Goal: Transaction & Acquisition: Purchase product/service

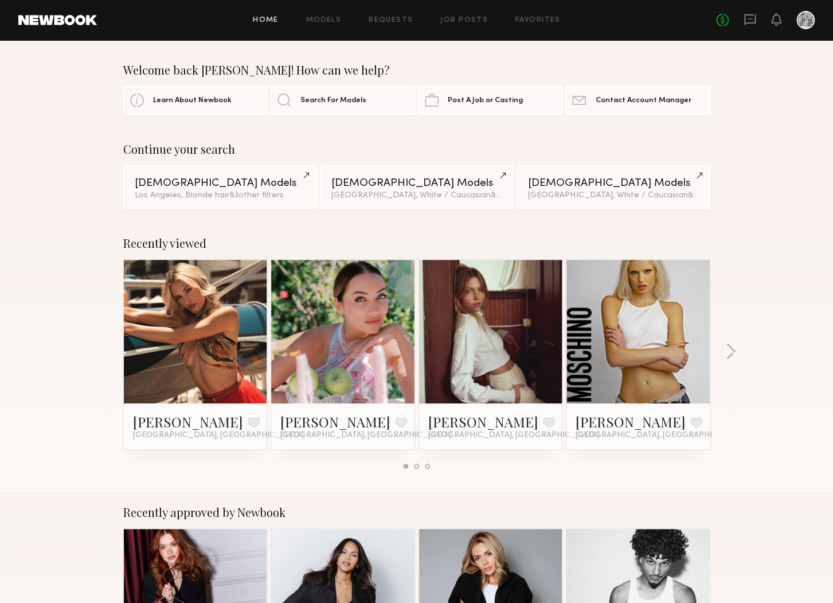
click at [454, 22] on link "Job Posts" at bounding box center [464, 20] width 48 height 7
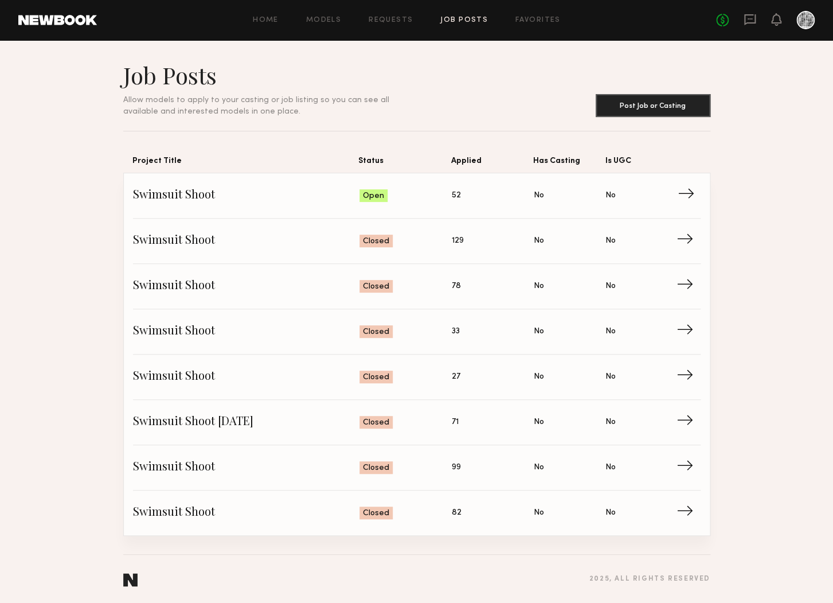
click at [432, 195] on span "Status: Open" at bounding box center [405, 195] width 92 height 17
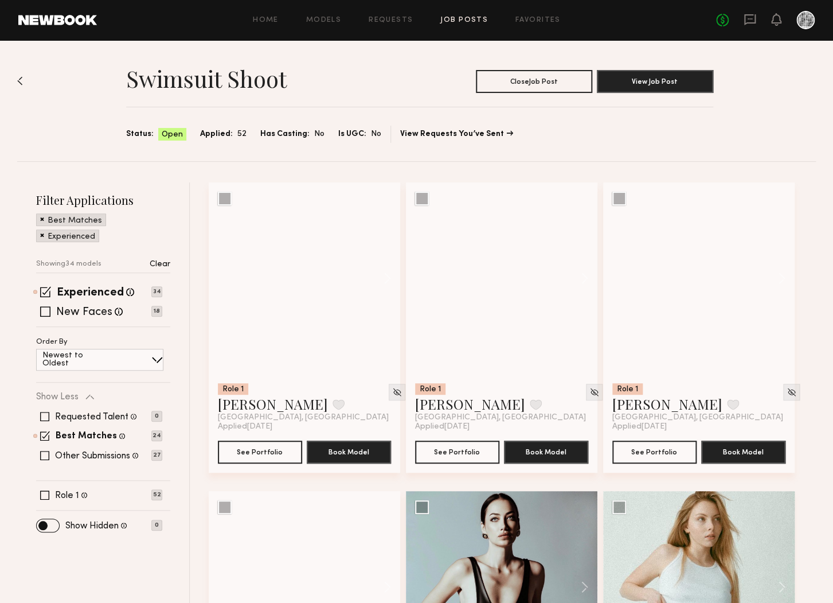
scroll to position [1, 0]
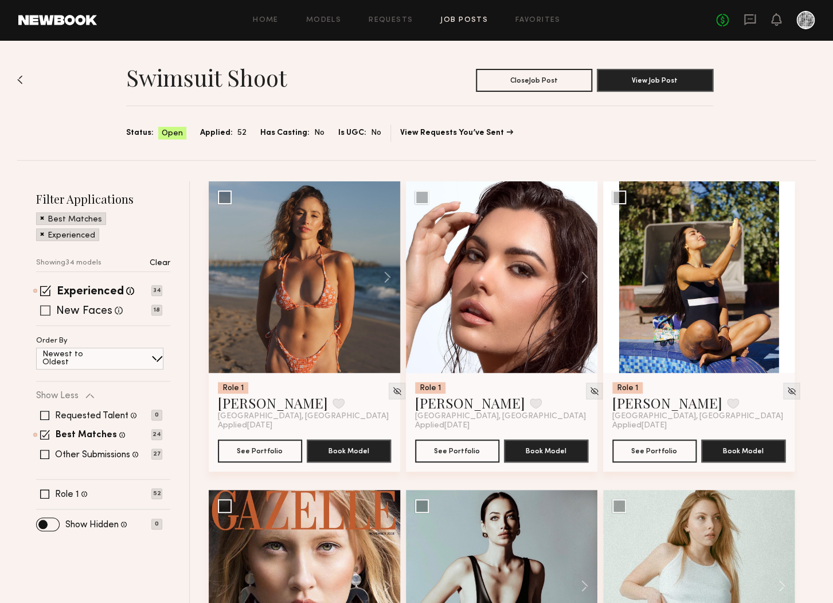
click at [48, 308] on span at bounding box center [45, 310] width 10 height 10
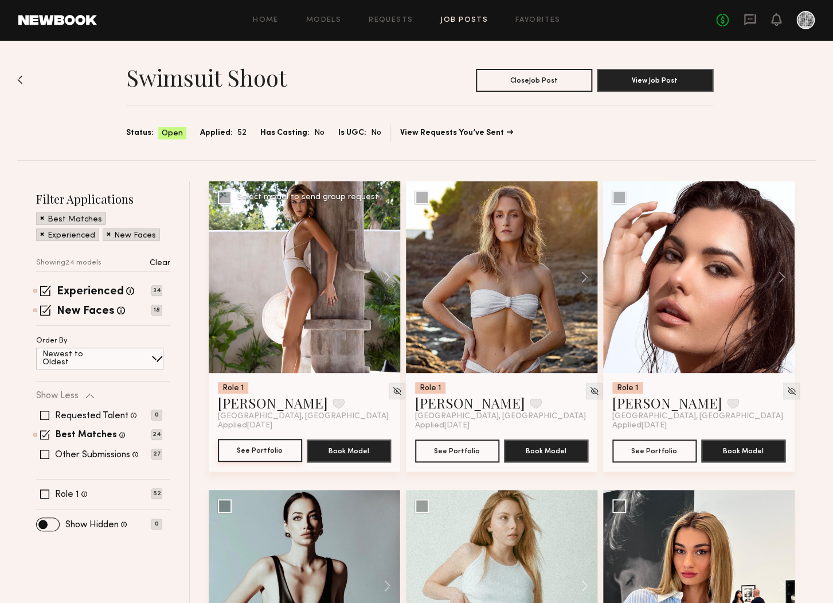
click at [269, 450] on button "See Portfolio" at bounding box center [260, 450] width 84 height 23
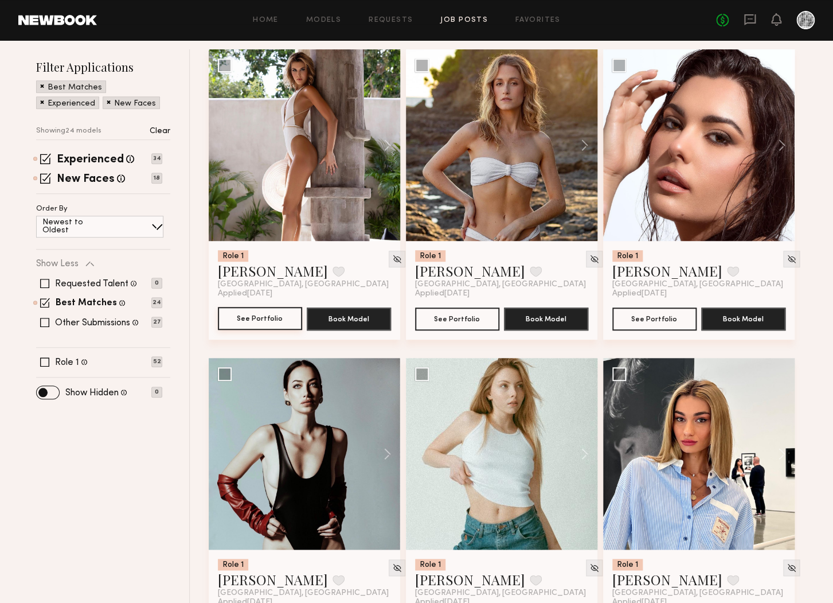
scroll to position [131, 0]
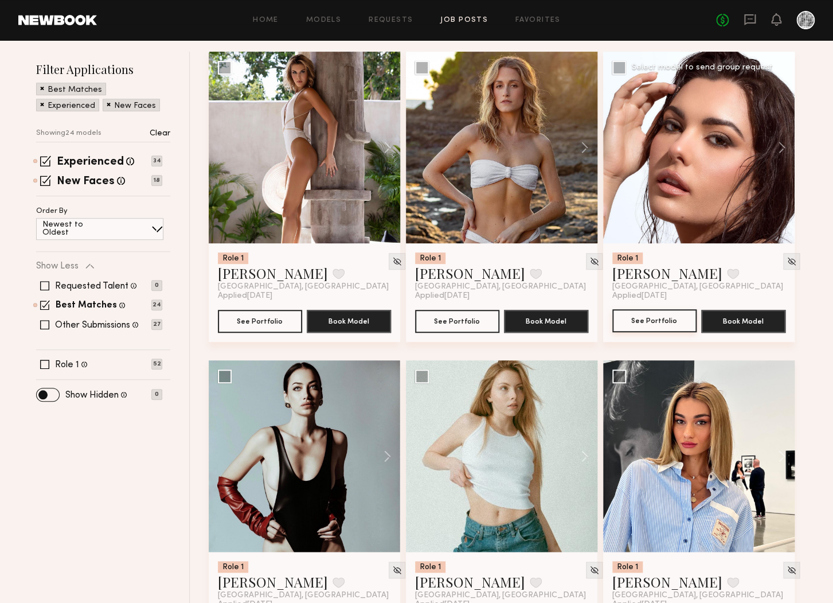
click at [673, 318] on button "See Portfolio" at bounding box center [654, 320] width 84 height 23
click at [436, 316] on button "See Portfolio" at bounding box center [457, 320] width 84 height 23
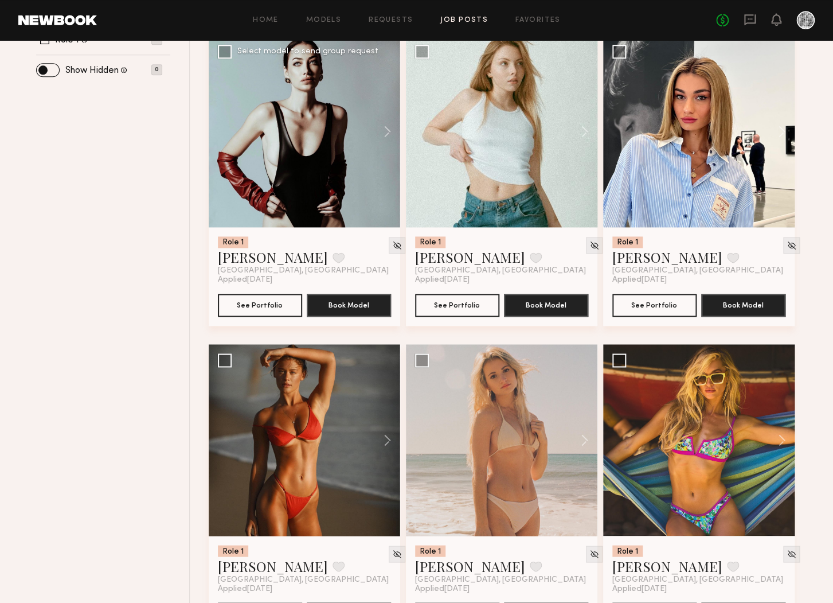
scroll to position [455, 0]
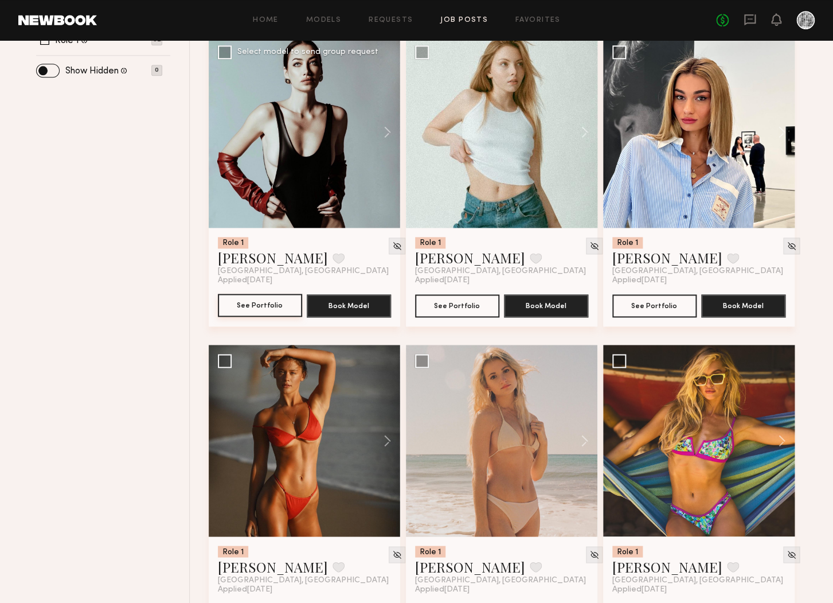
click at [281, 309] on button "See Portfolio" at bounding box center [260, 305] width 84 height 23
click at [445, 309] on button "See Portfolio" at bounding box center [457, 305] width 84 height 23
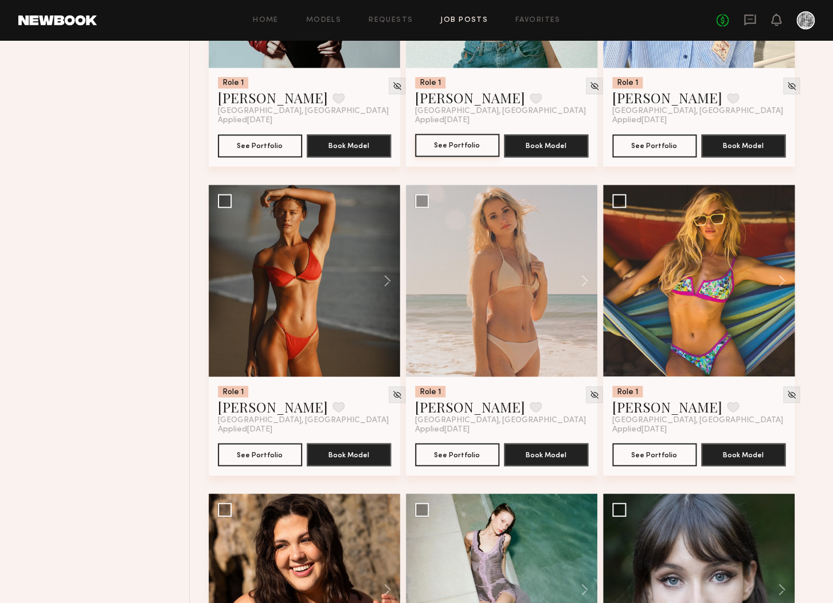
scroll to position [690, 0]
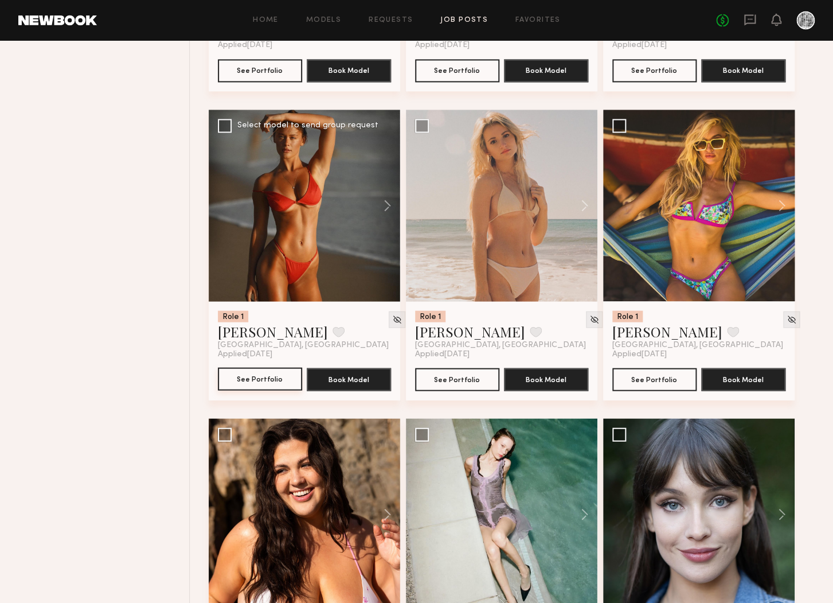
click at [277, 377] on button "See Portfolio" at bounding box center [260, 378] width 84 height 23
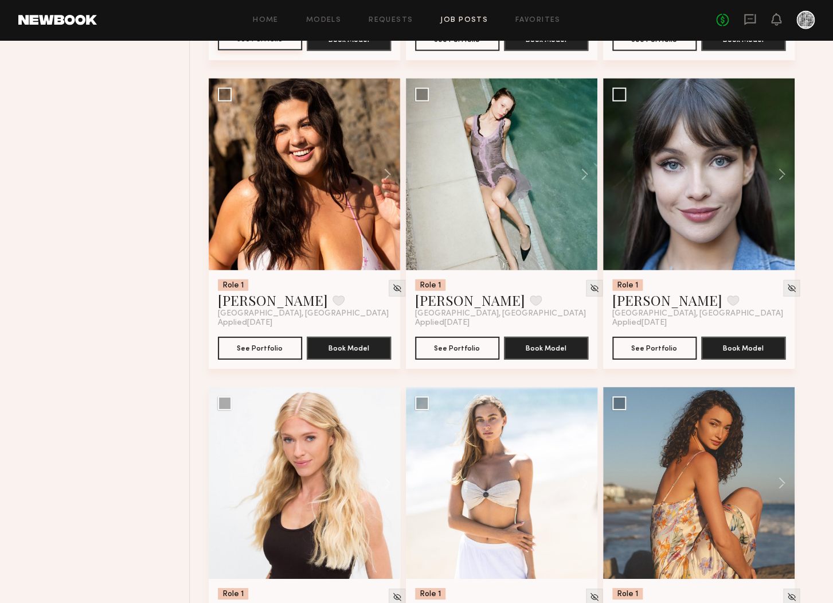
scroll to position [1028, 0]
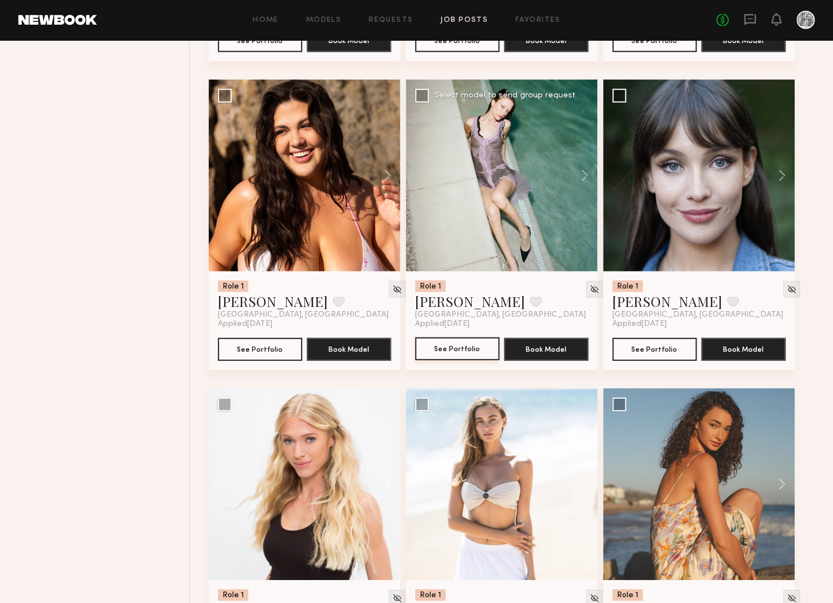
click at [453, 355] on button "See Portfolio" at bounding box center [457, 348] width 84 height 23
click at [650, 356] on button "See Portfolio" at bounding box center [654, 348] width 84 height 23
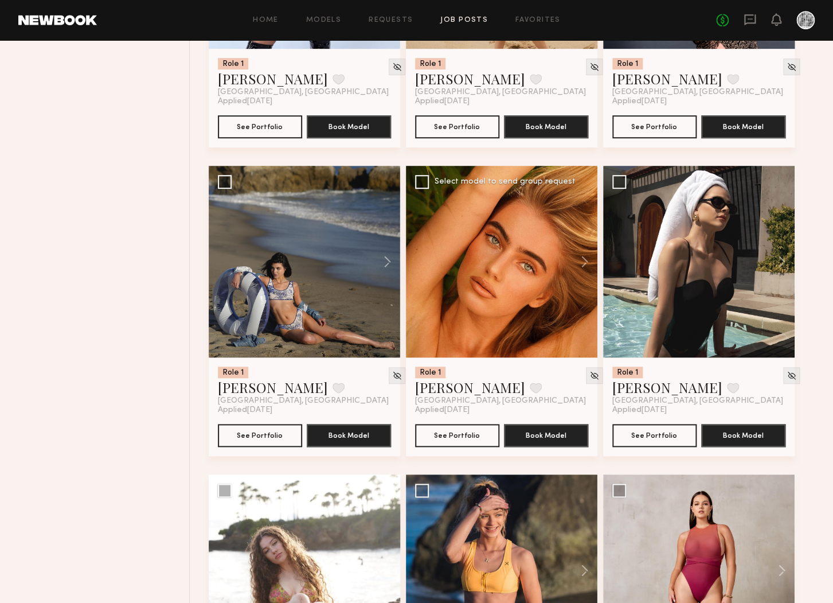
scroll to position [1867, 0]
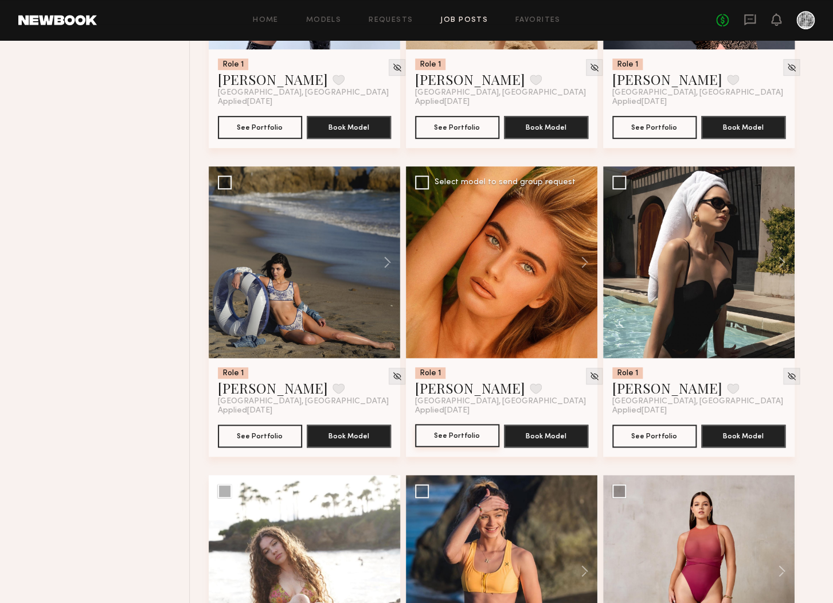
click at [473, 444] on button "See Portfolio" at bounding box center [457, 435] width 84 height 23
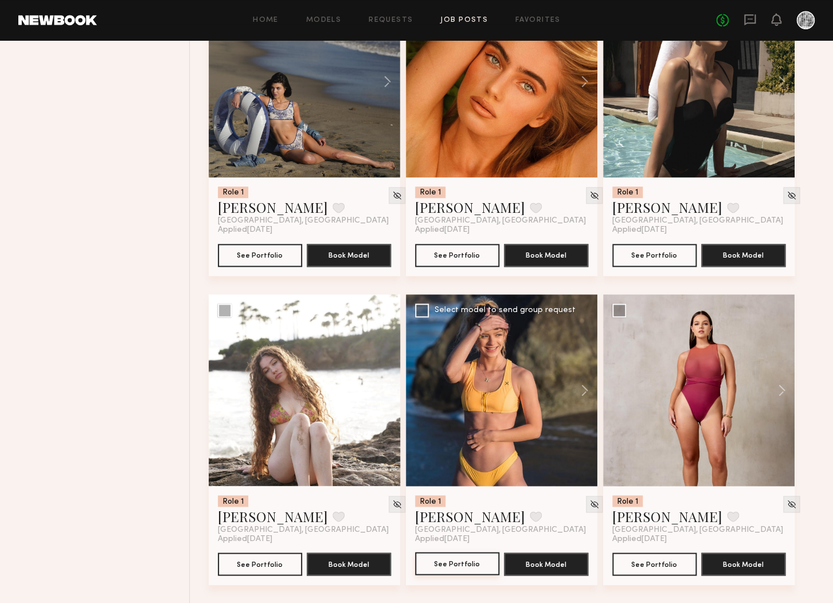
click at [479, 566] on button "See Portfolio" at bounding box center [457, 563] width 84 height 23
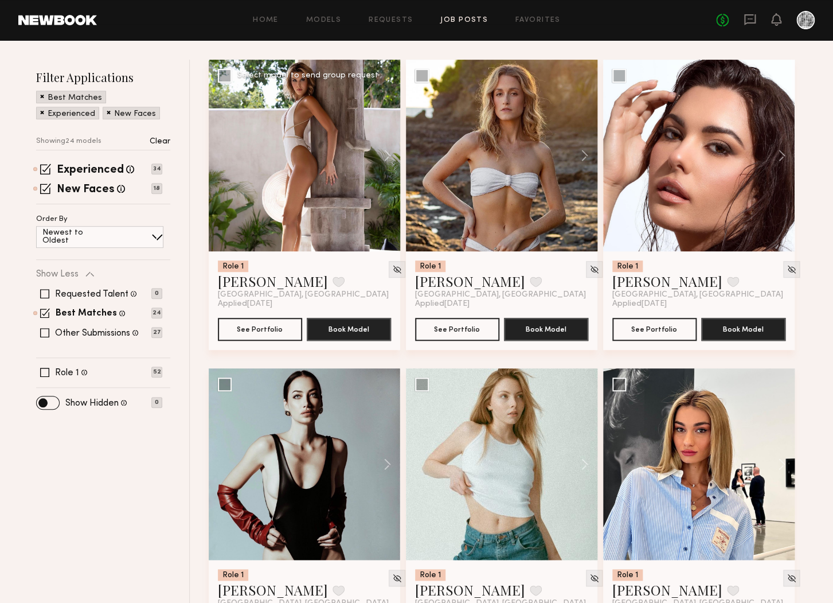
scroll to position [162, 0]
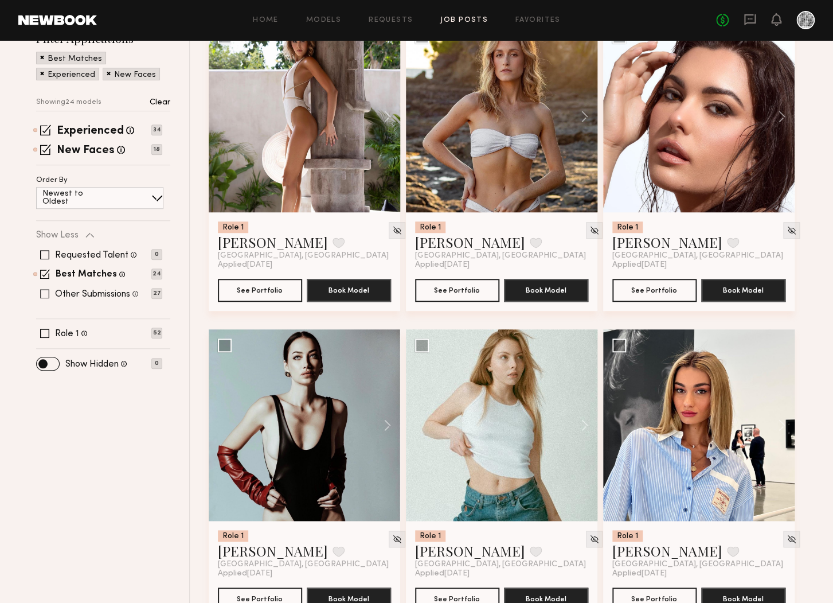
click at [59, 294] on label "Other Submissions" at bounding box center [92, 294] width 75 height 9
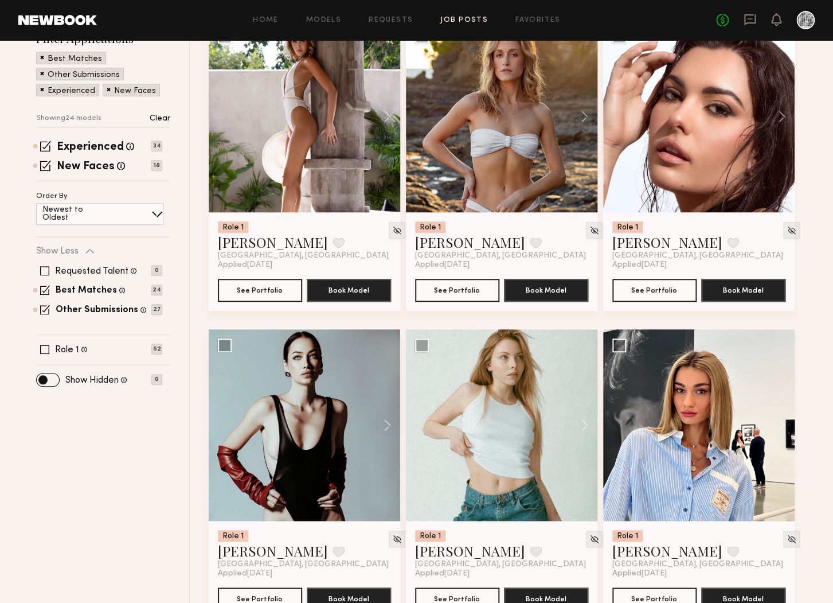
click at [44, 285] on div "Requested Talent Models you have reached out to with requests 0 Best Matches Mo…" at bounding box center [99, 290] width 126 height 69
click at [45, 288] on span at bounding box center [45, 290] width 10 height 10
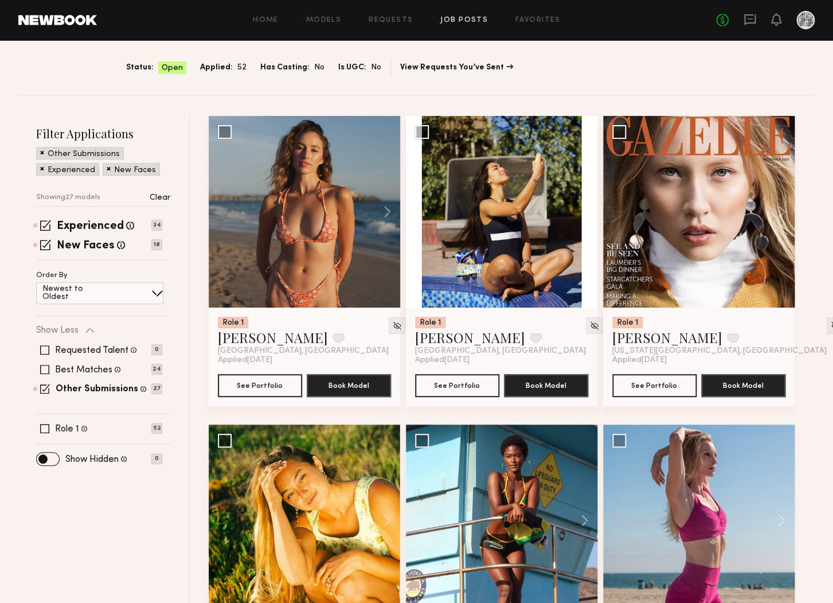
scroll to position [95, 0]
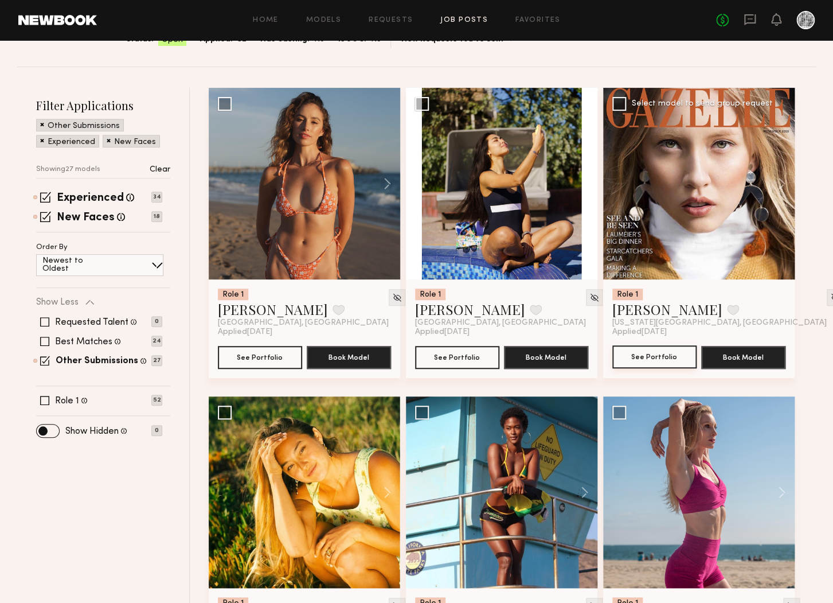
click at [650, 354] on button "See Portfolio" at bounding box center [654, 356] width 84 height 23
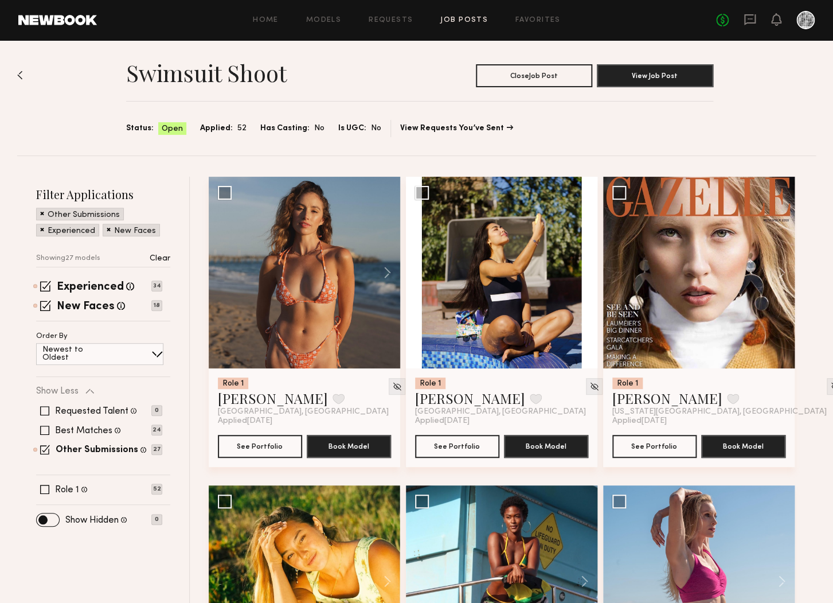
scroll to position [0, 0]
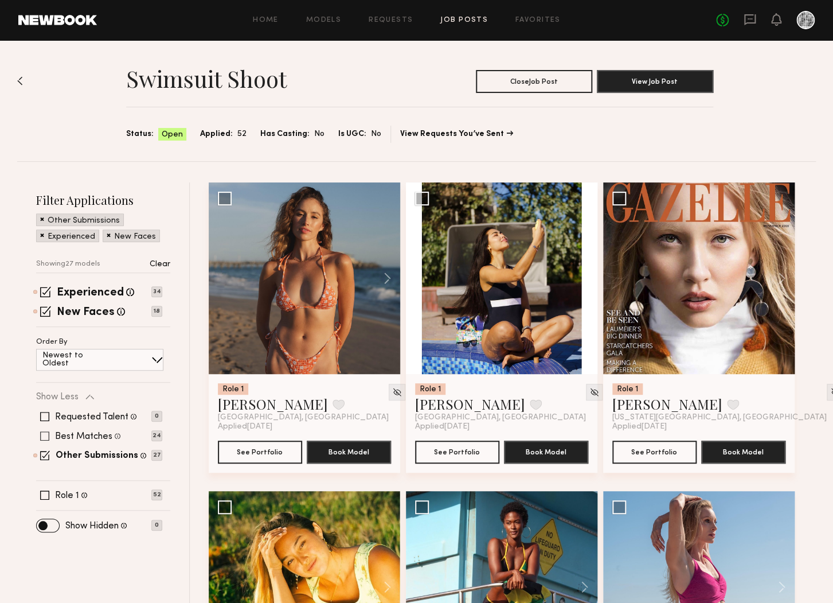
click at [64, 434] on label "Best Matches" at bounding box center [83, 436] width 57 height 9
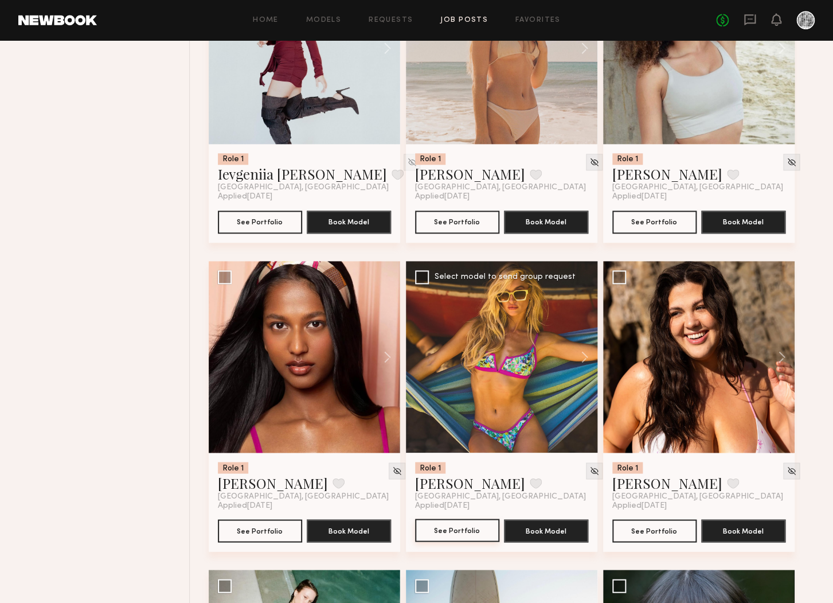
scroll to position [2081, 0]
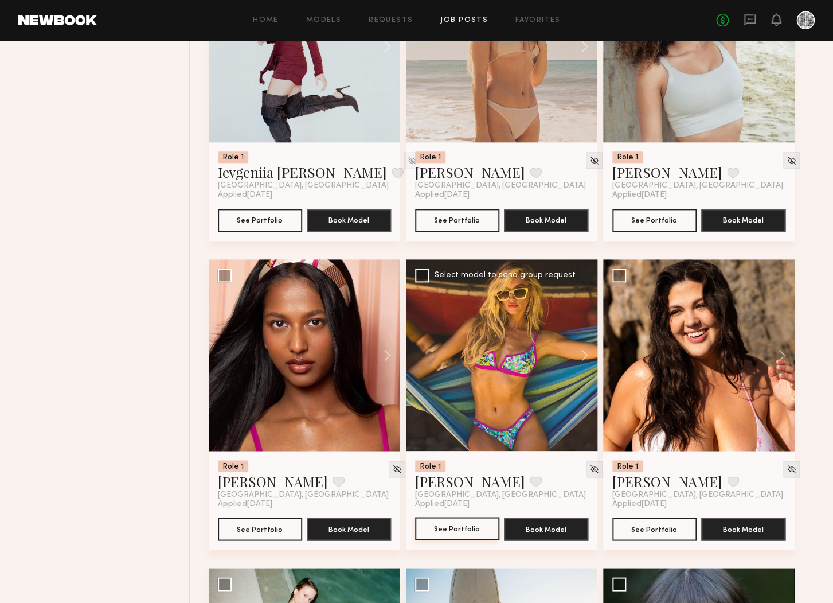
click at [436, 530] on button "See Portfolio" at bounding box center [457, 528] width 84 height 23
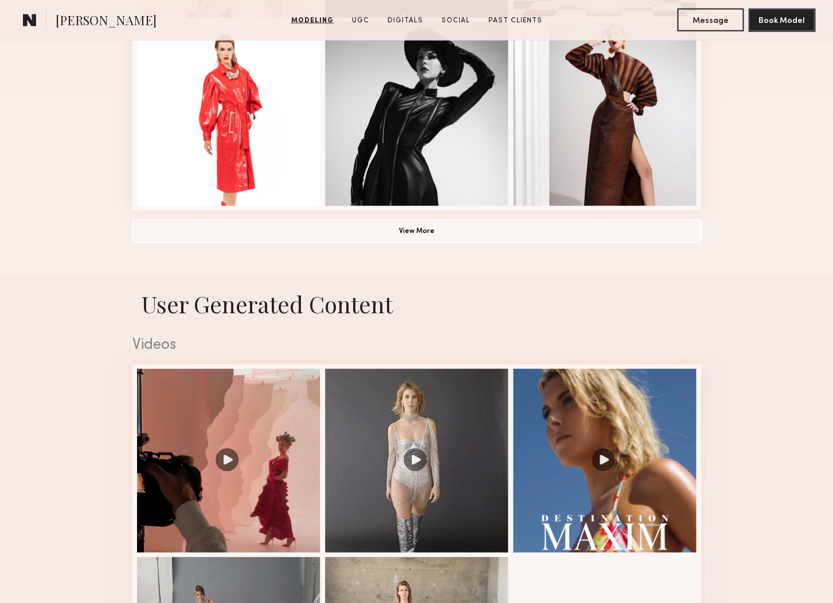
scroll to position [1119, 0]
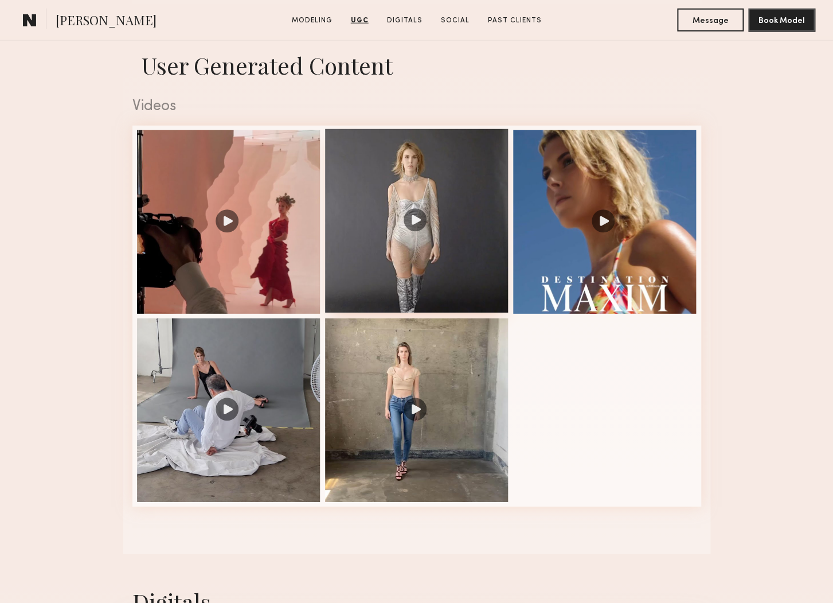
click at [443, 205] on div at bounding box center [416, 220] width 183 height 183
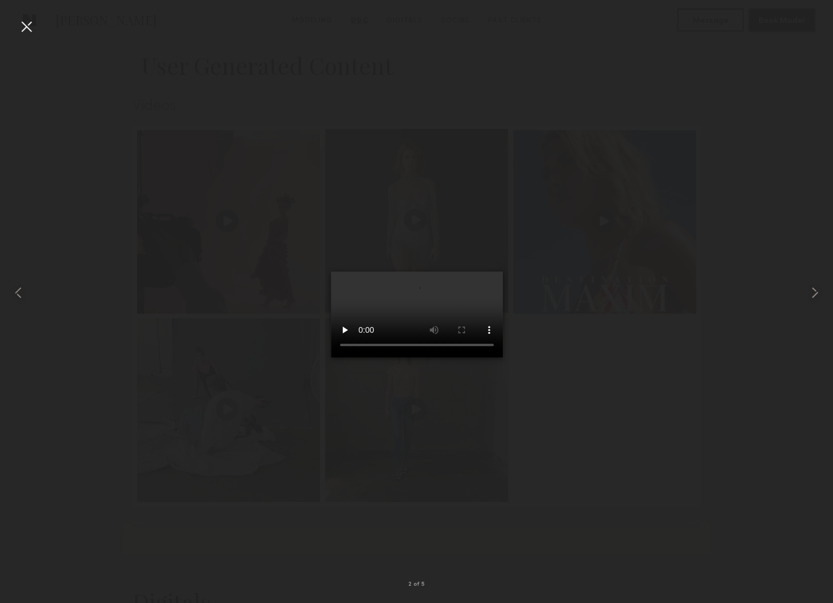
scroll to position [1120, 0]
click at [26, 24] on div at bounding box center [26, 26] width 18 height 18
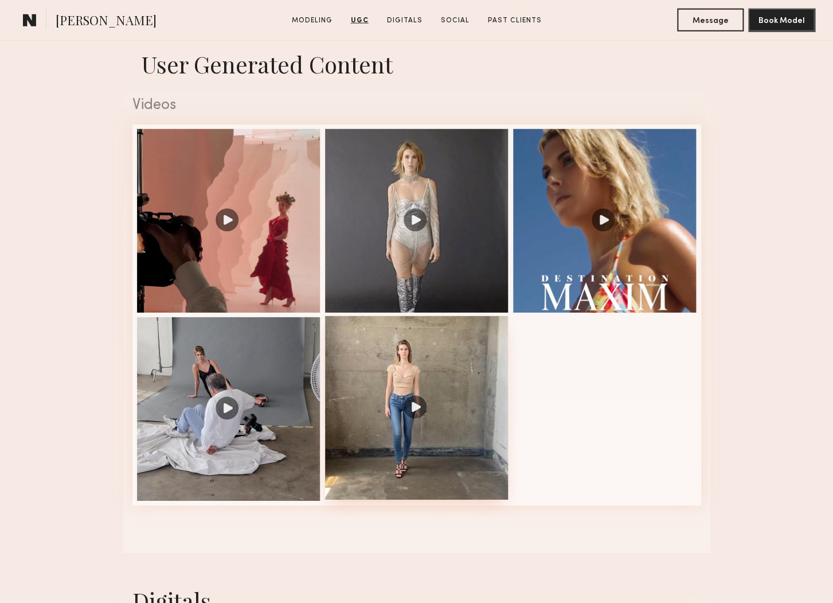
click at [394, 413] on div at bounding box center [416, 407] width 183 height 183
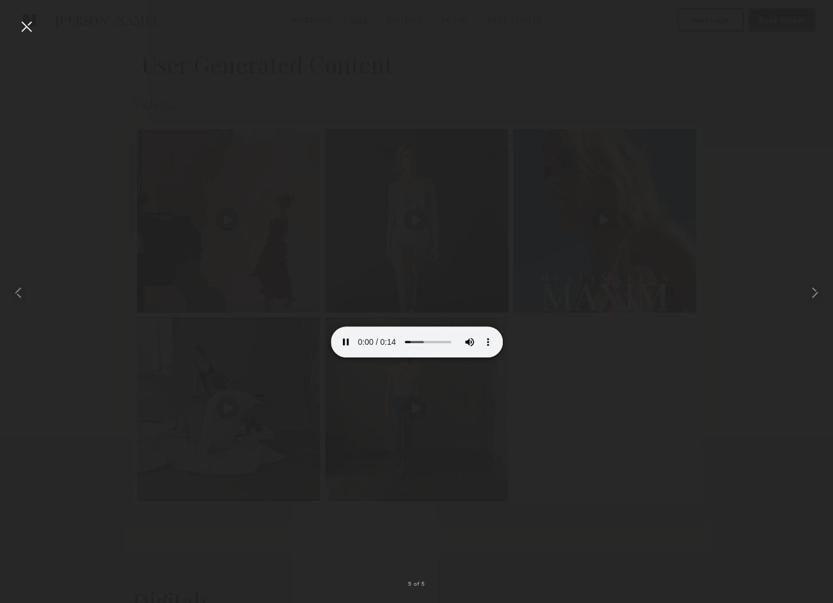
click at [33, 27] on div at bounding box center [26, 26] width 18 height 18
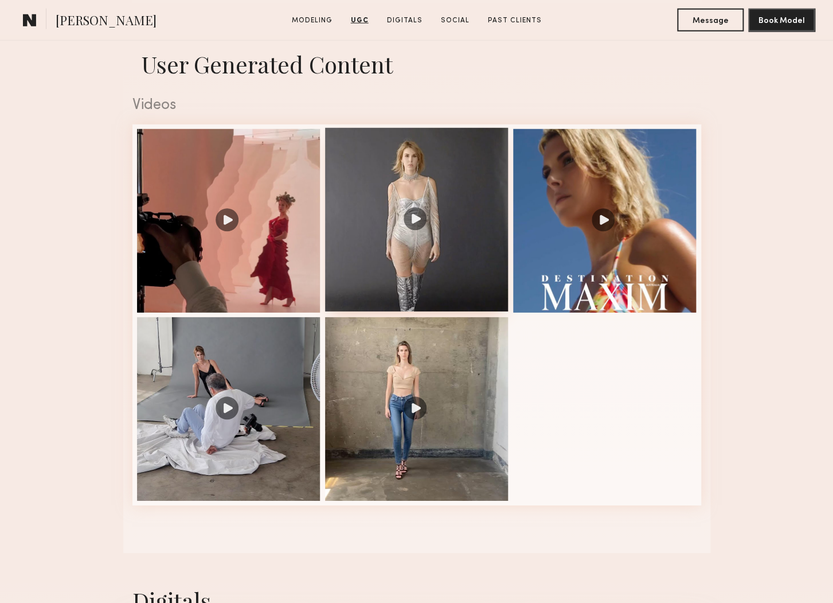
click at [451, 207] on div at bounding box center [416, 219] width 183 height 183
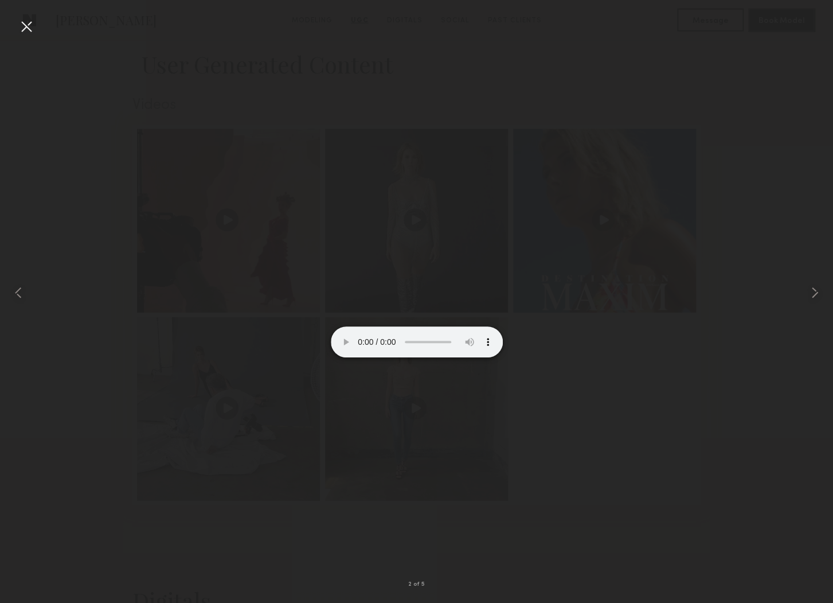
click at [21, 27] on div at bounding box center [26, 26] width 18 height 18
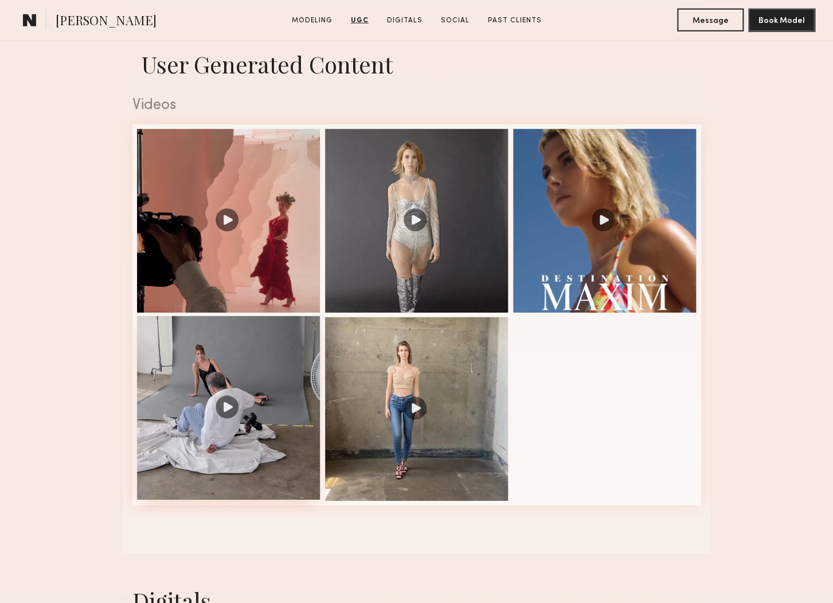
click at [216, 341] on div at bounding box center [228, 407] width 183 height 183
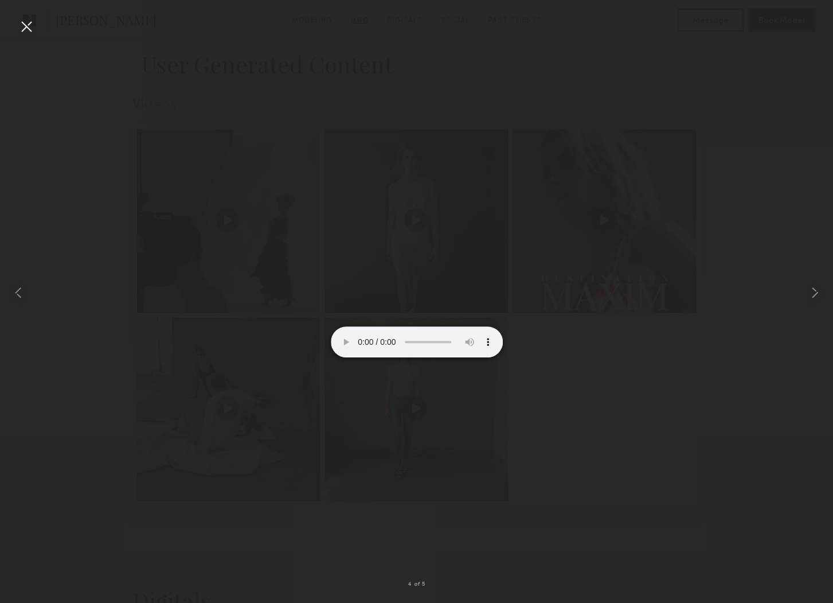
click at [26, 27] on div at bounding box center [26, 26] width 18 height 18
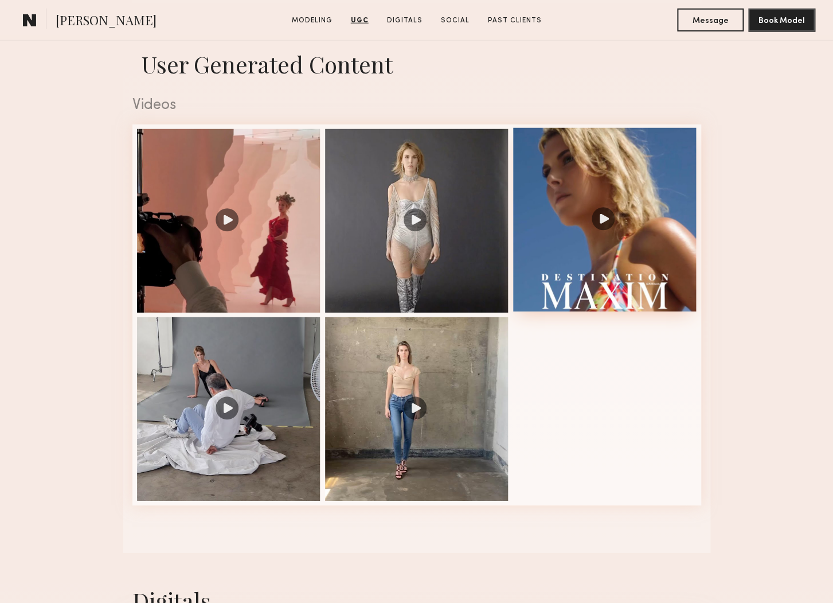
click at [565, 204] on div at bounding box center [604, 219] width 183 height 183
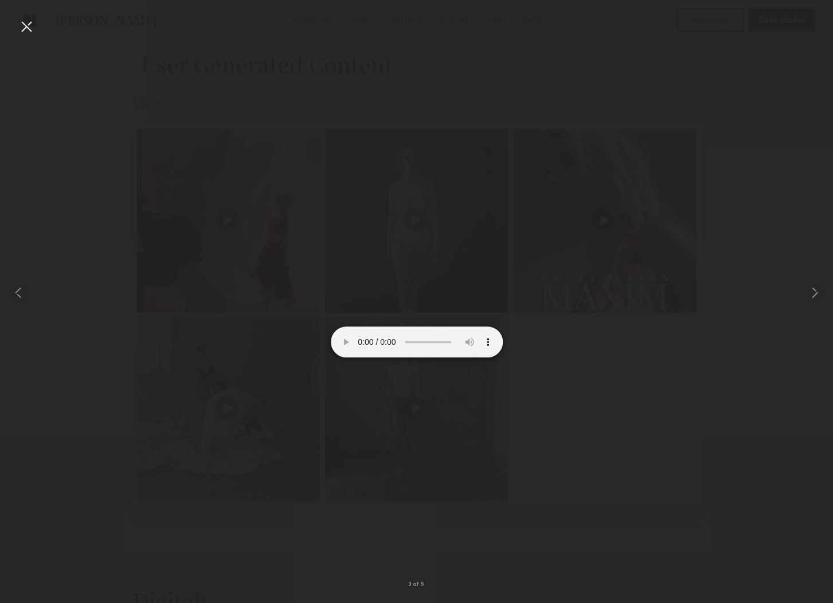
click at [26, 30] on div at bounding box center [26, 26] width 18 height 18
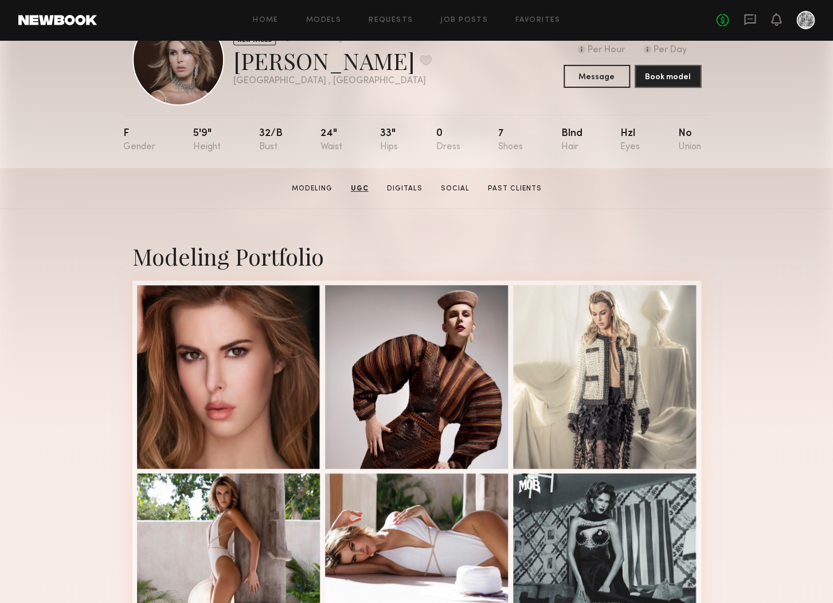
scroll to position [0, 0]
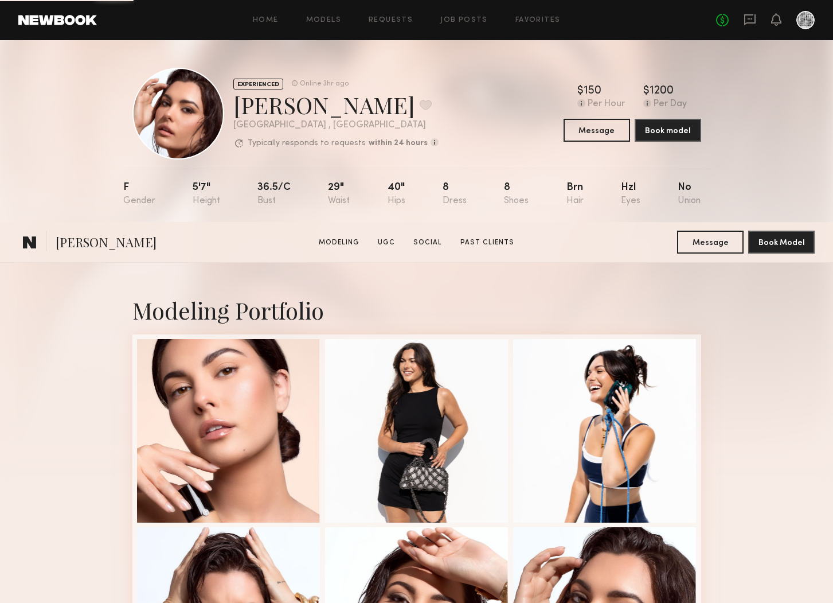
scroll to position [571, 0]
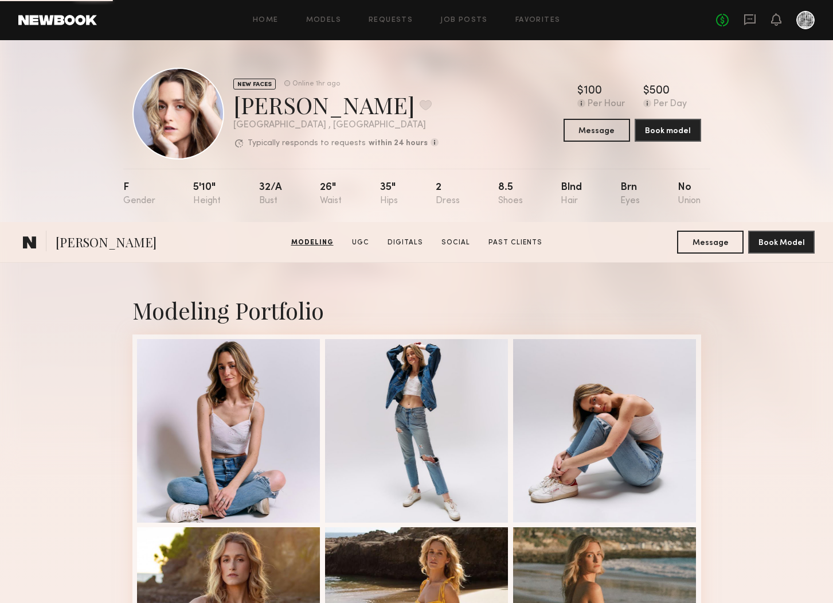
scroll to position [355, 0]
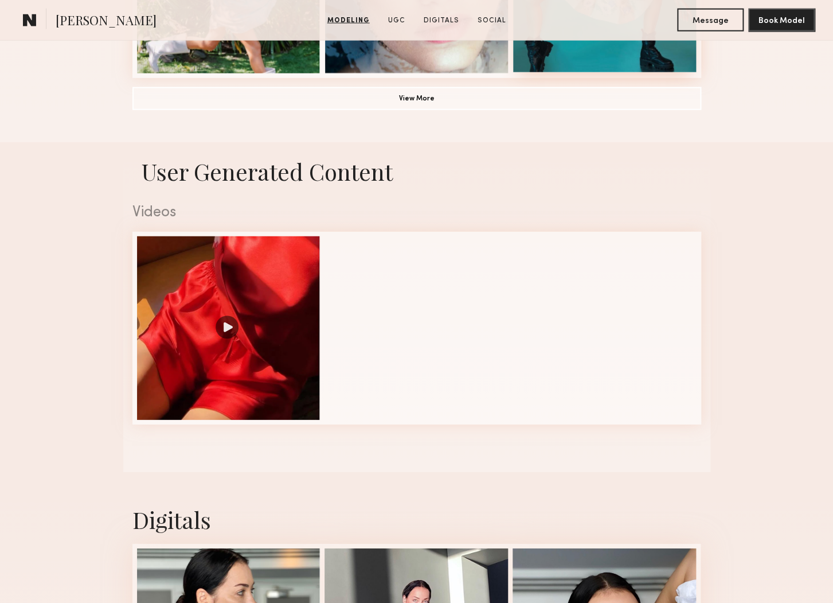
scroll to position [1213, 0]
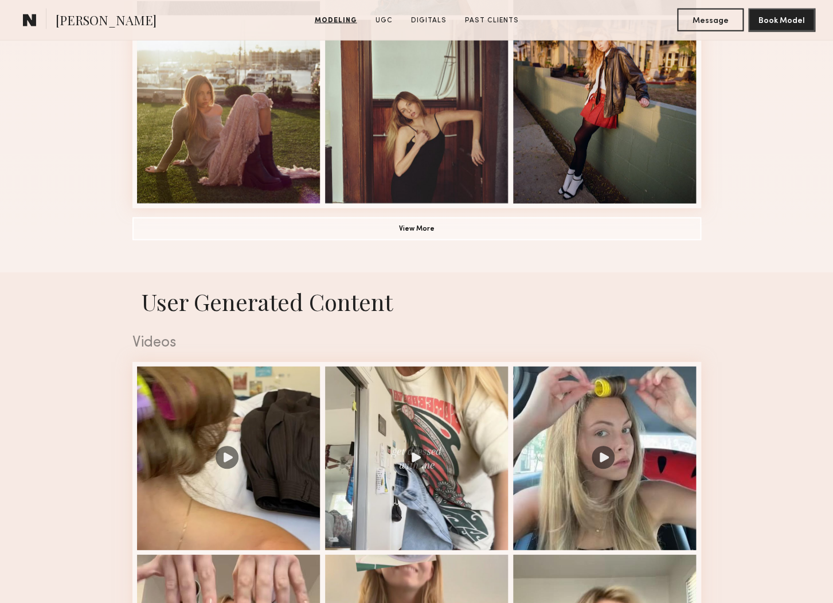
scroll to position [1323, 0]
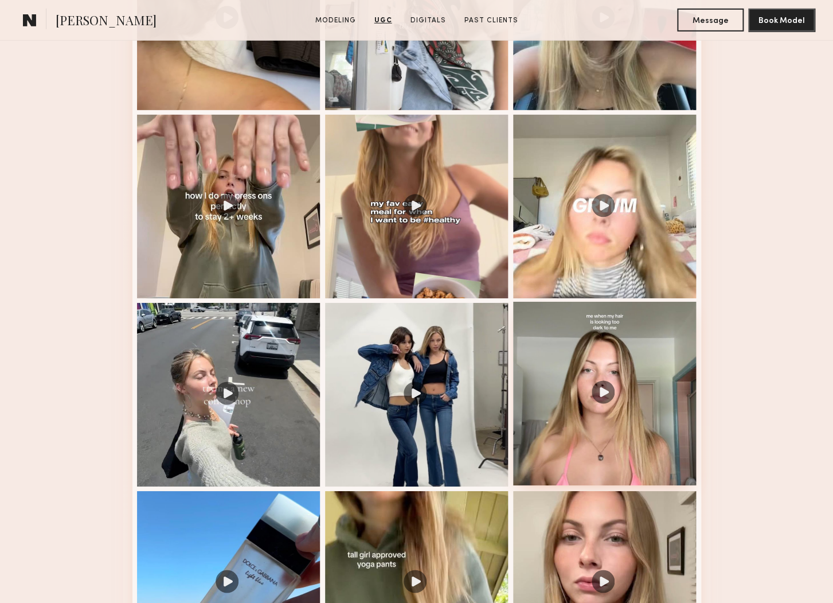
click at [605, 388] on div at bounding box center [604, 393] width 183 height 183
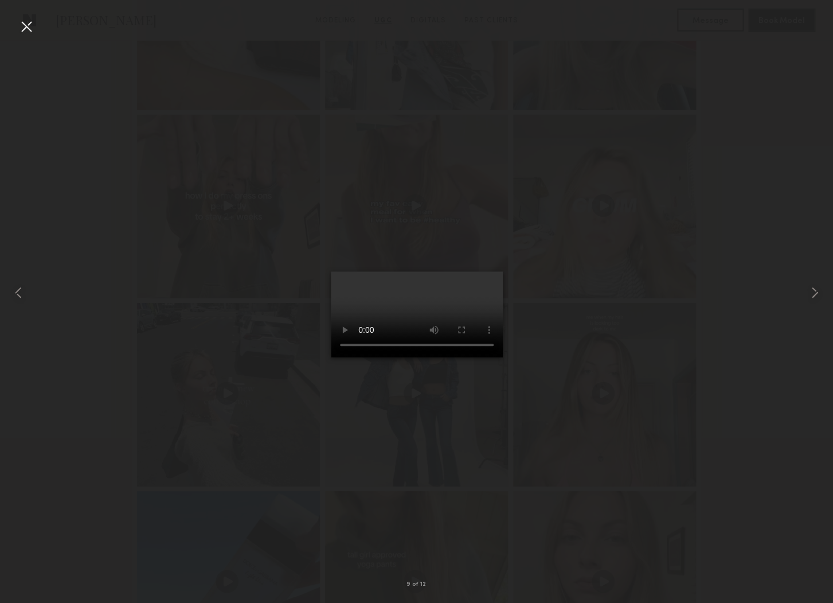
click at [21, 23] on div at bounding box center [26, 26] width 18 height 18
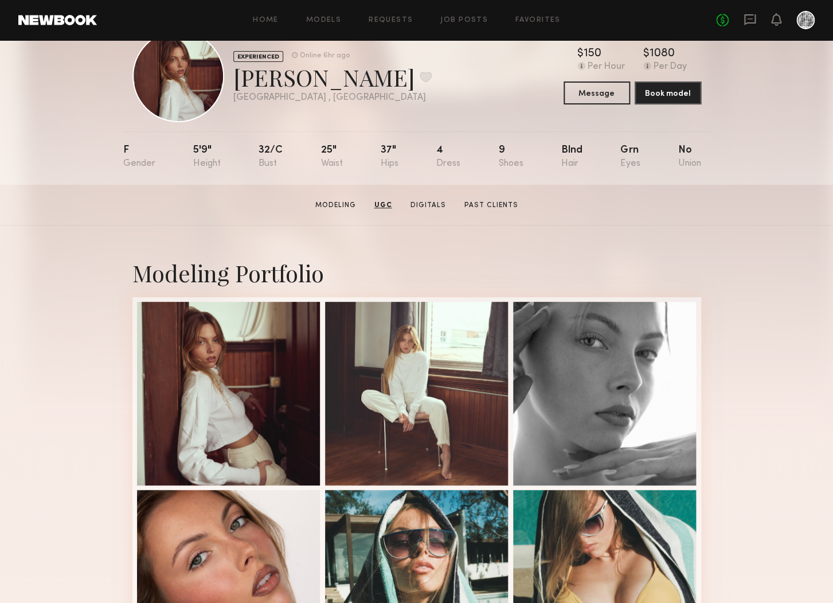
scroll to position [0, 0]
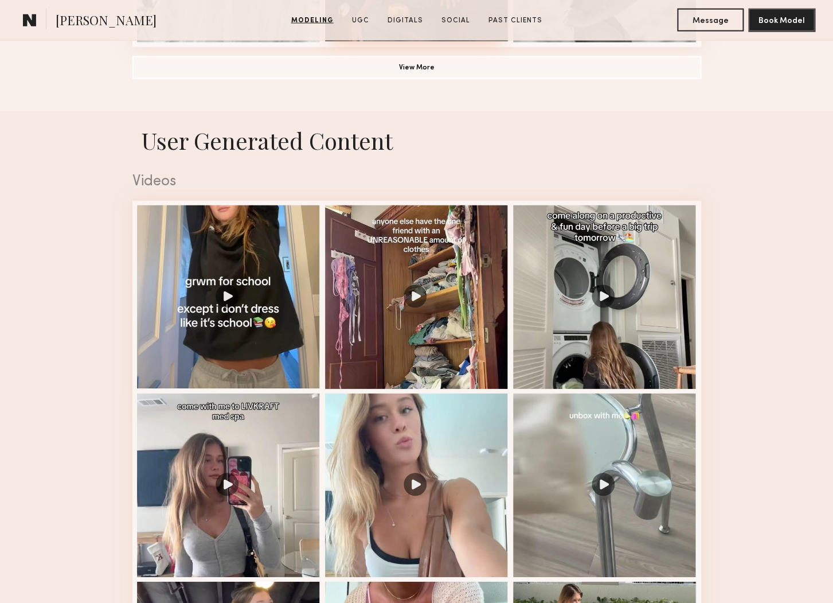
scroll to position [1286, 0]
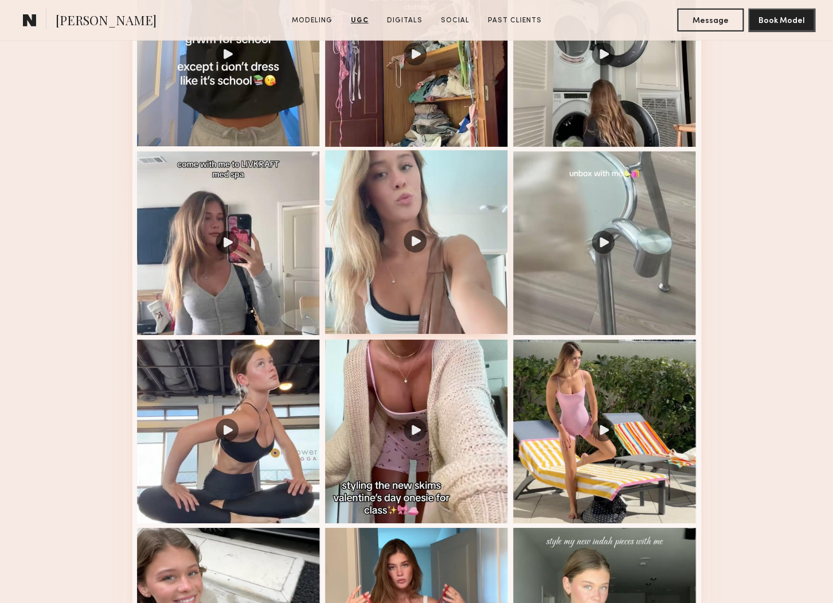
click at [445, 227] on div at bounding box center [416, 241] width 183 height 183
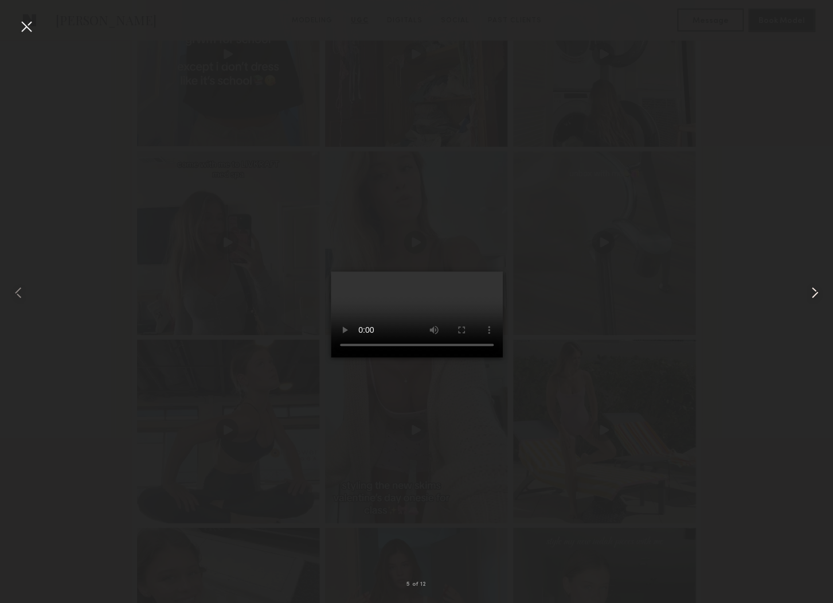
click at [809, 292] on common-icon at bounding box center [815, 292] width 18 height 18
drag, startPoint x: 24, startPoint y: 25, endPoint x: 30, endPoint y: 26, distance: 6.3
click at [24, 25] on div at bounding box center [26, 26] width 18 height 18
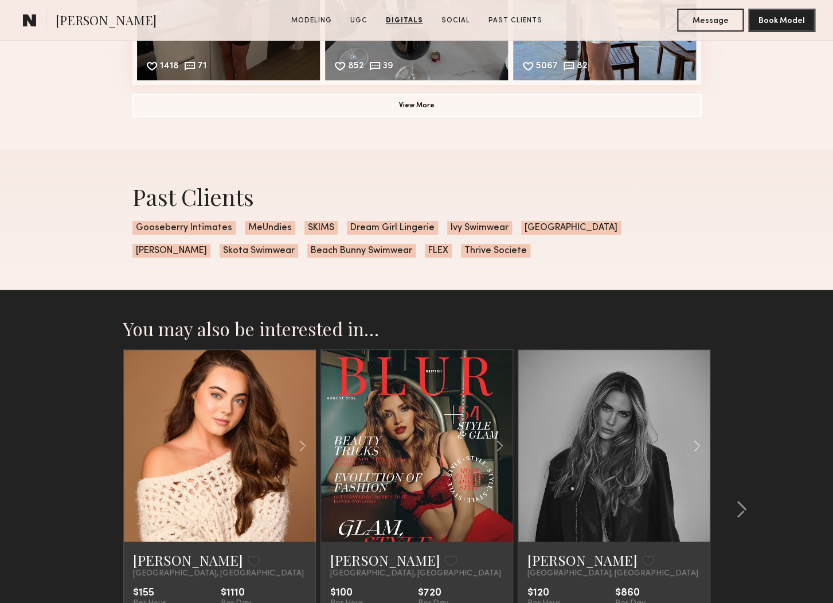
scroll to position [3407, 0]
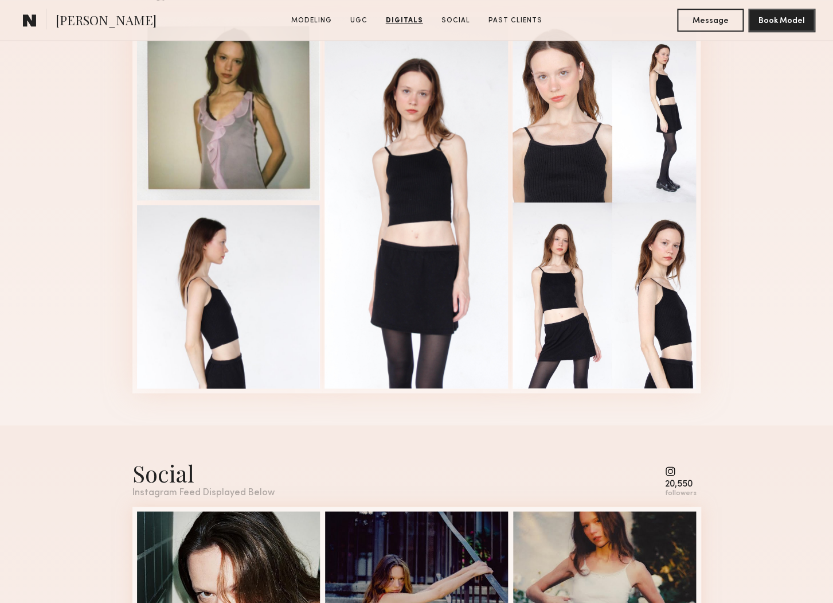
scroll to position [2153, 0]
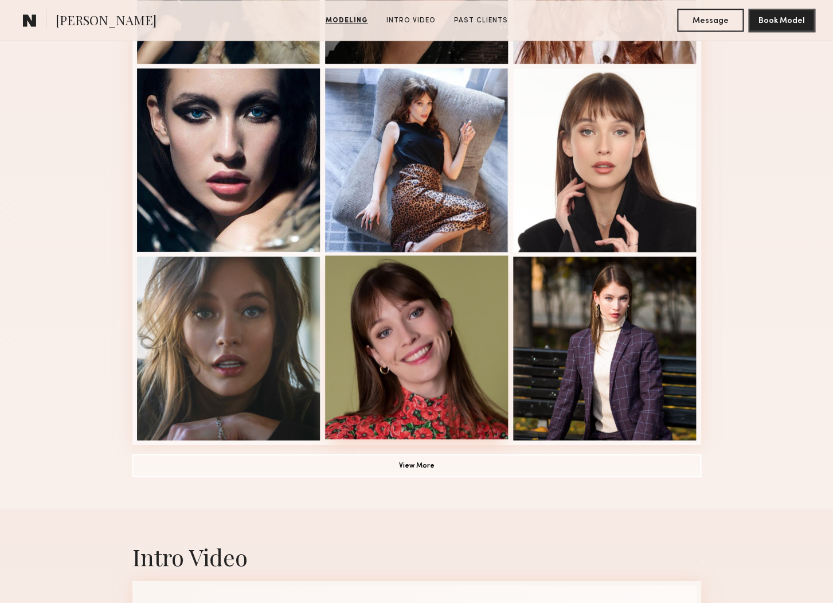
scroll to position [646, 0]
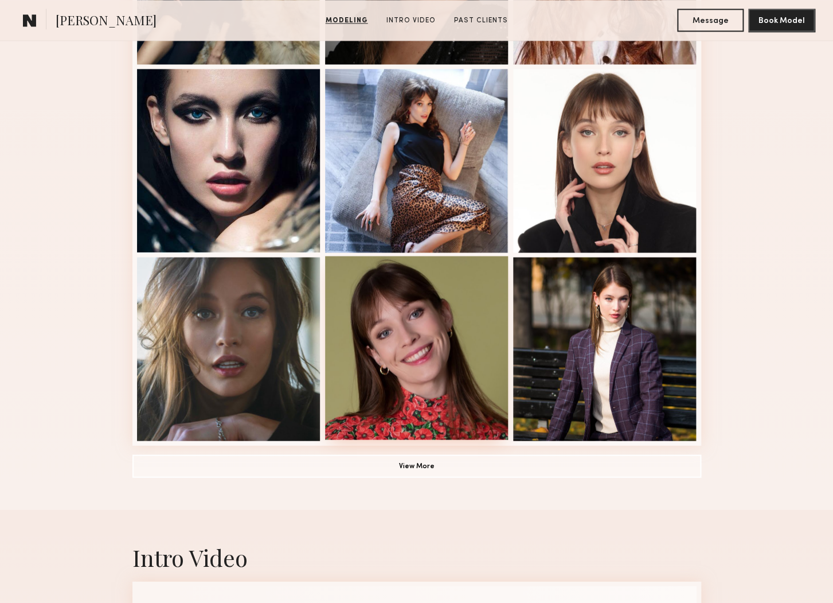
click at [464, 321] on div at bounding box center [416, 347] width 183 height 183
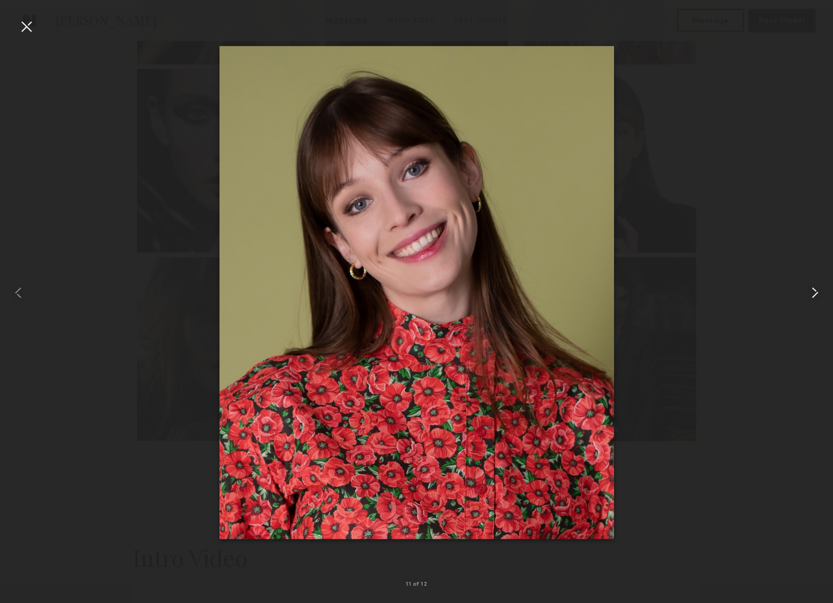
click at [813, 290] on common-icon at bounding box center [815, 292] width 18 height 18
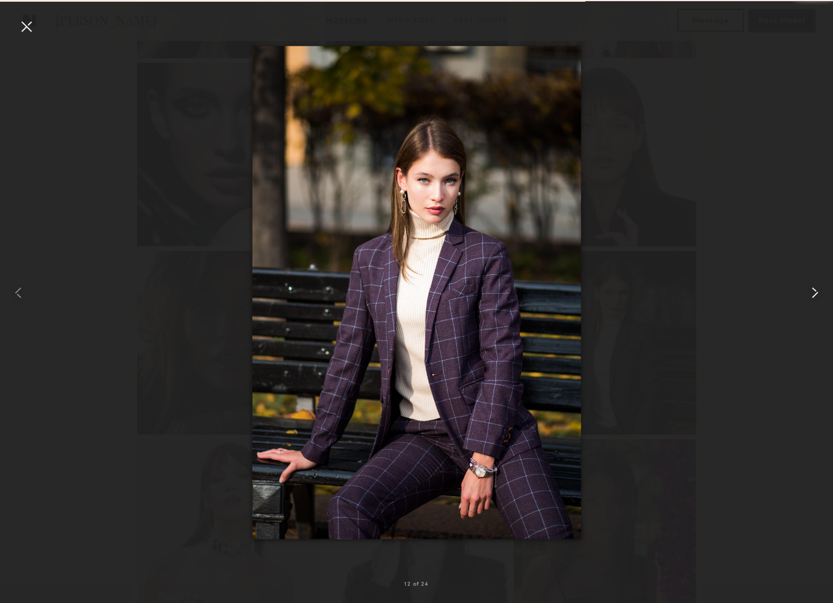
click at [813, 290] on common-icon at bounding box center [815, 292] width 18 height 18
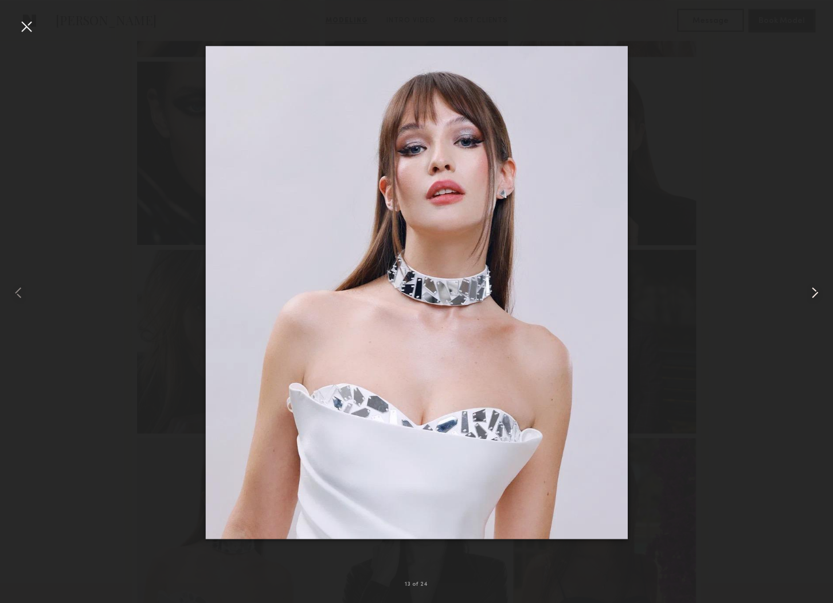
click at [813, 290] on common-icon at bounding box center [815, 292] width 18 height 18
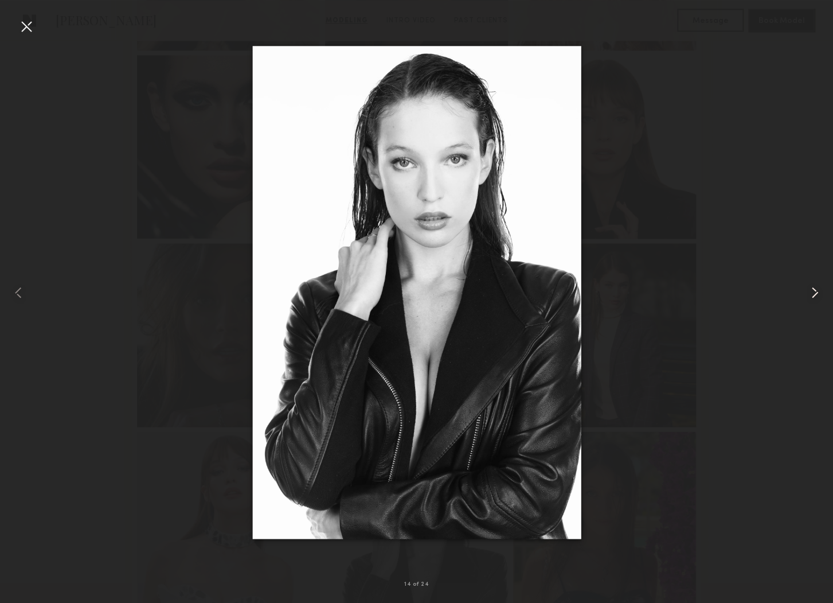
click at [813, 290] on common-icon at bounding box center [815, 292] width 18 height 18
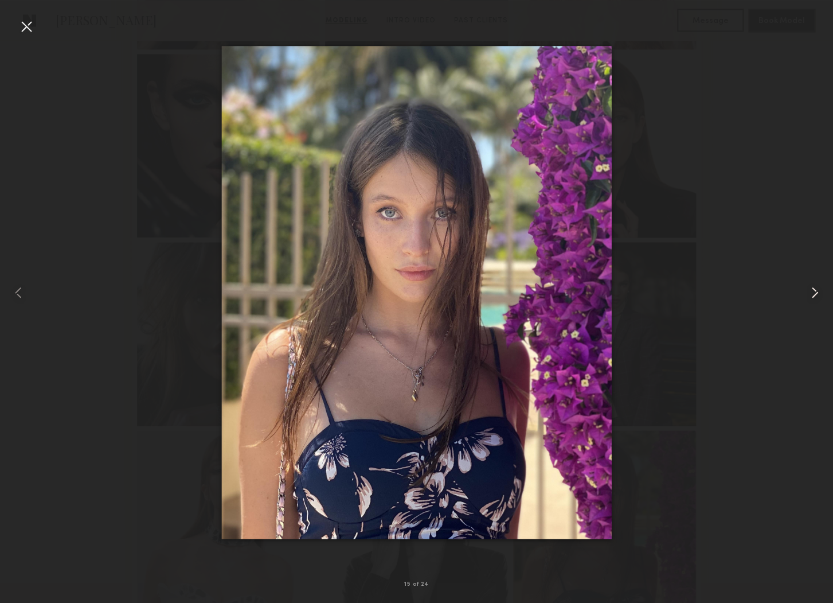
click at [813, 290] on common-icon at bounding box center [815, 292] width 18 height 18
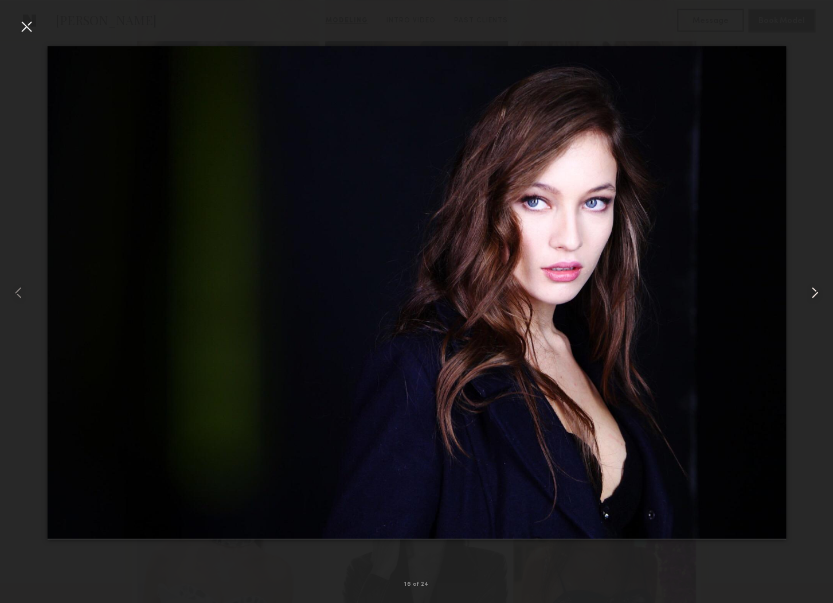
click at [813, 290] on common-icon at bounding box center [815, 292] width 18 height 18
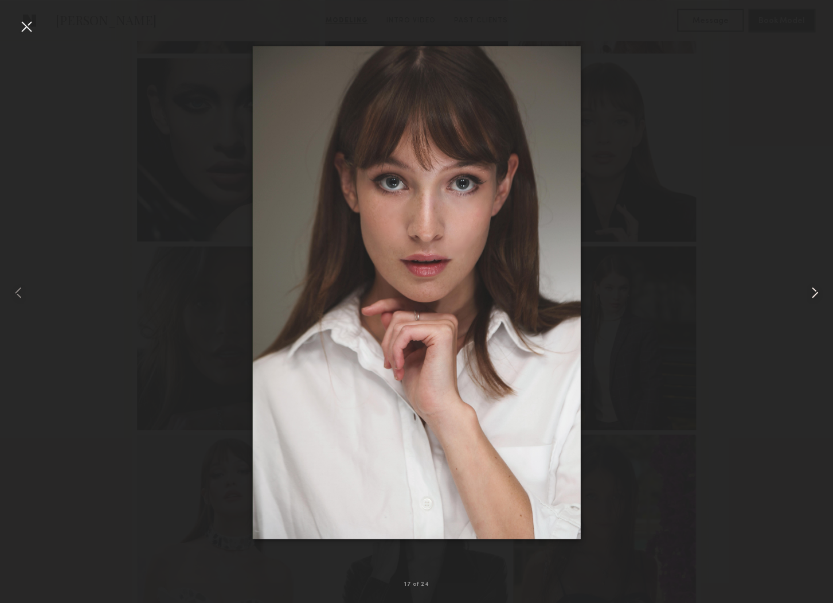
click at [813, 290] on common-icon at bounding box center [815, 292] width 18 height 18
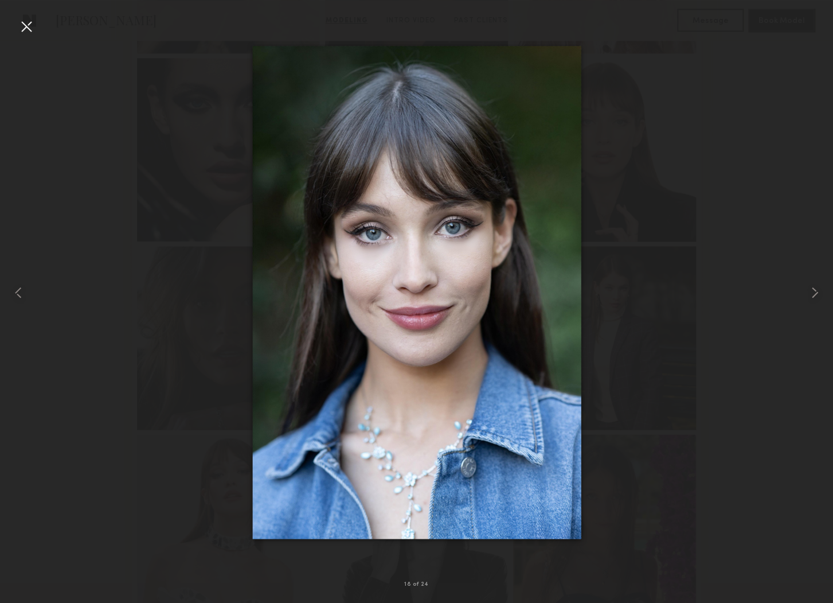
scroll to position [656, 0]
click at [23, 24] on div at bounding box center [26, 26] width 18 height 18
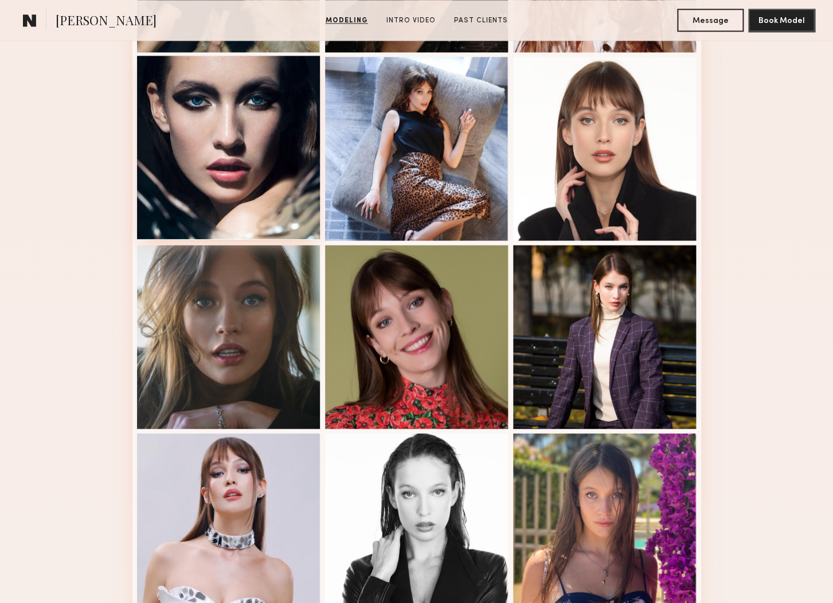
scroll to position [654, 0]
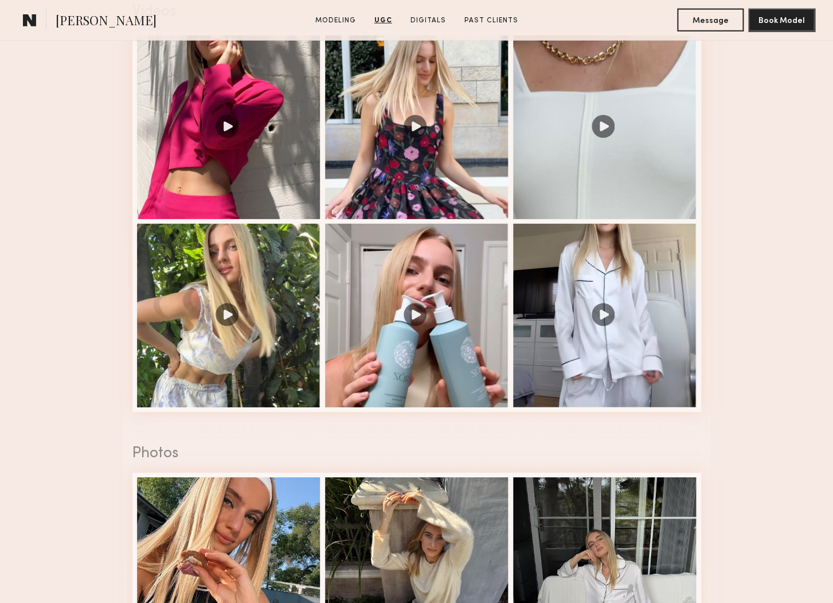
scroll to position [1215, 0]
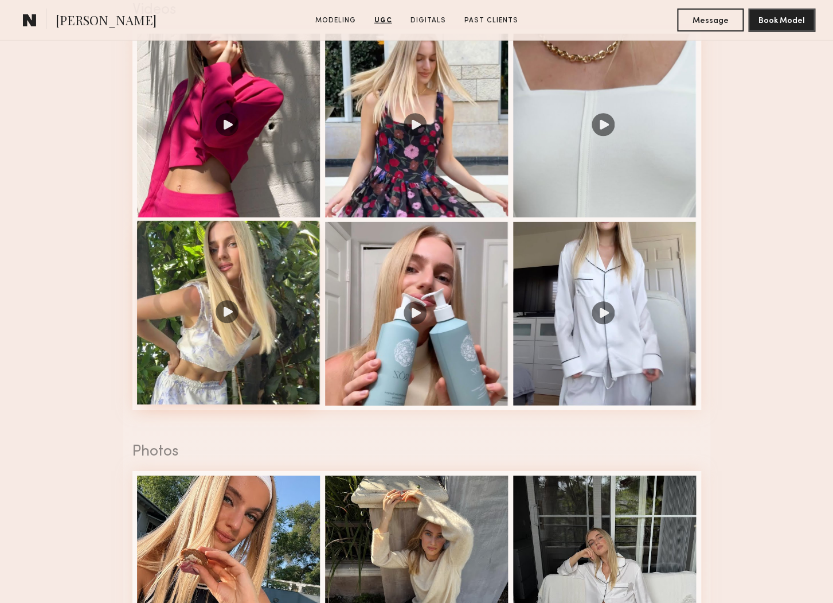
click at [262, 298] on div at bounding box center [228, 312] width 183 height 183
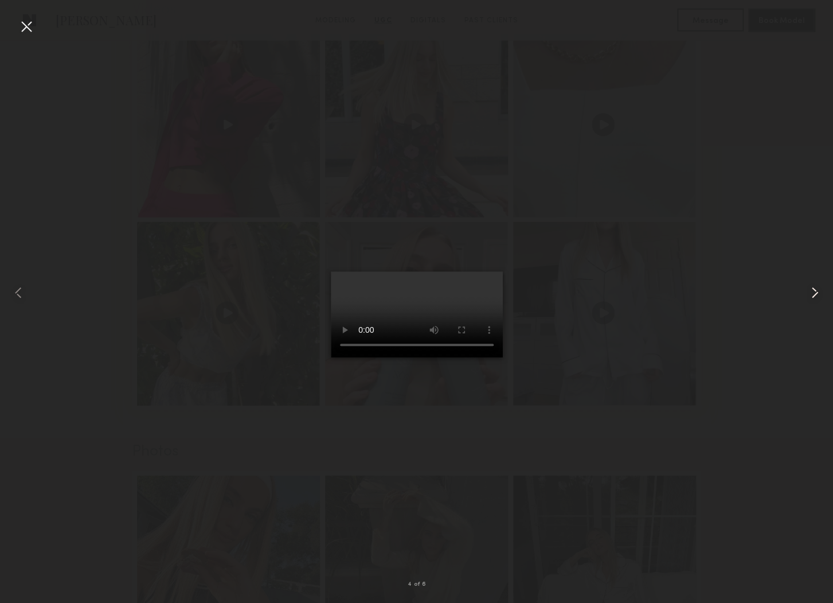
click at [819, 294] on common-icon at bounding box center [815, 292] width 18 height 18
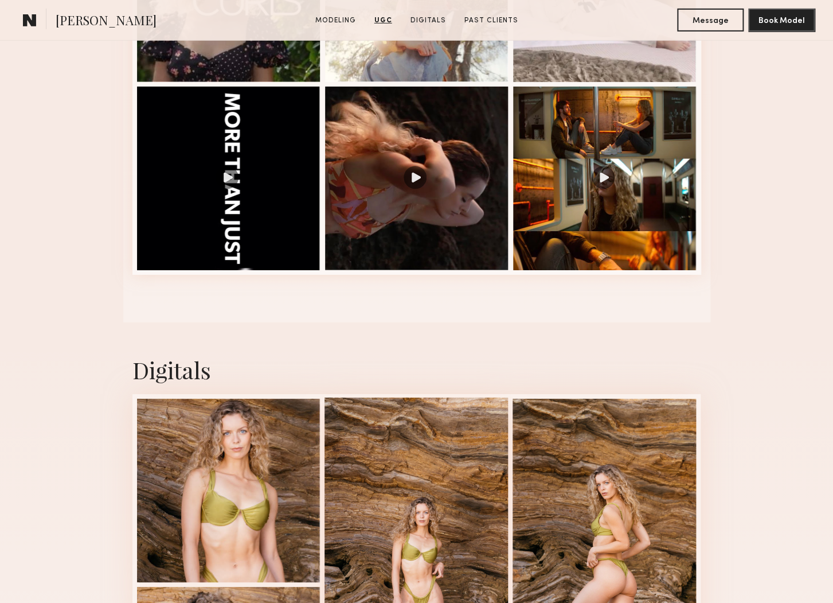
scroll to position [1672, 0]
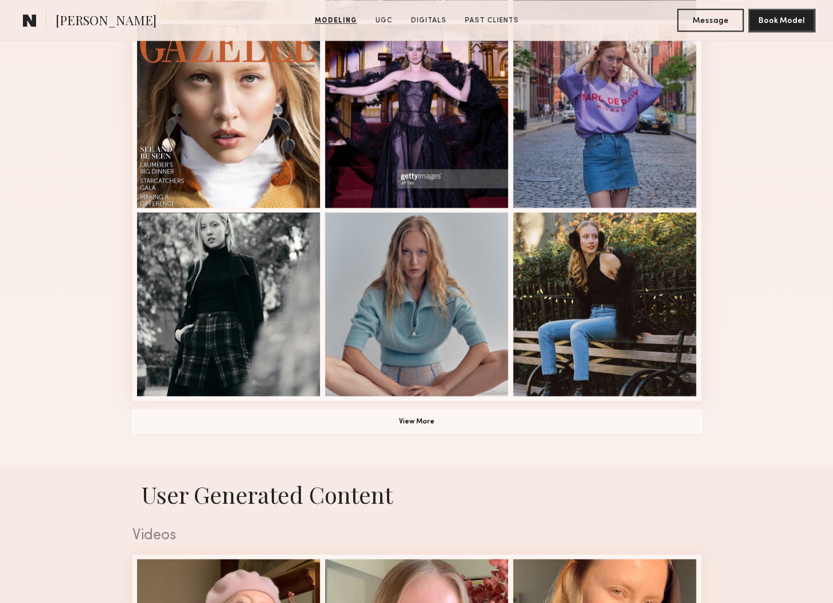
scroll to position [1007, 0]
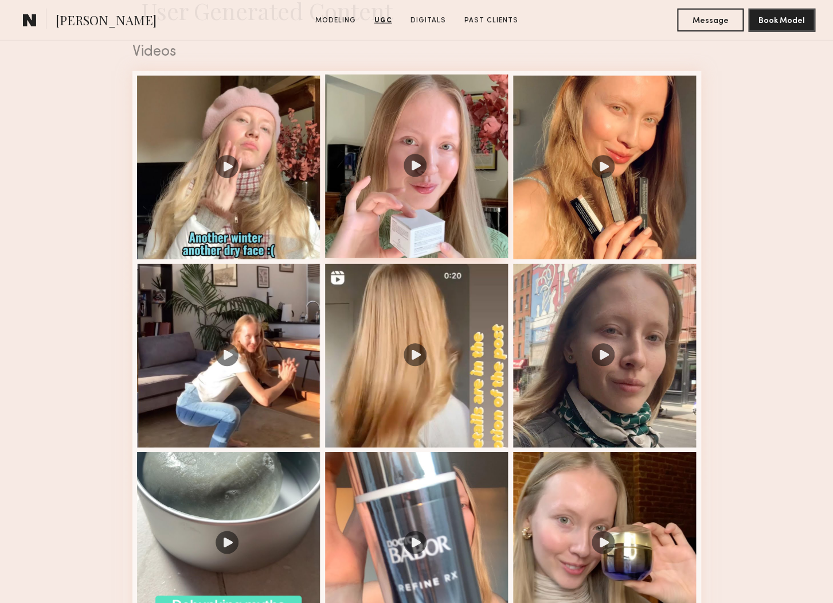
click at [408, 116] on div at bounding box center [416, 166] width 183 height 183
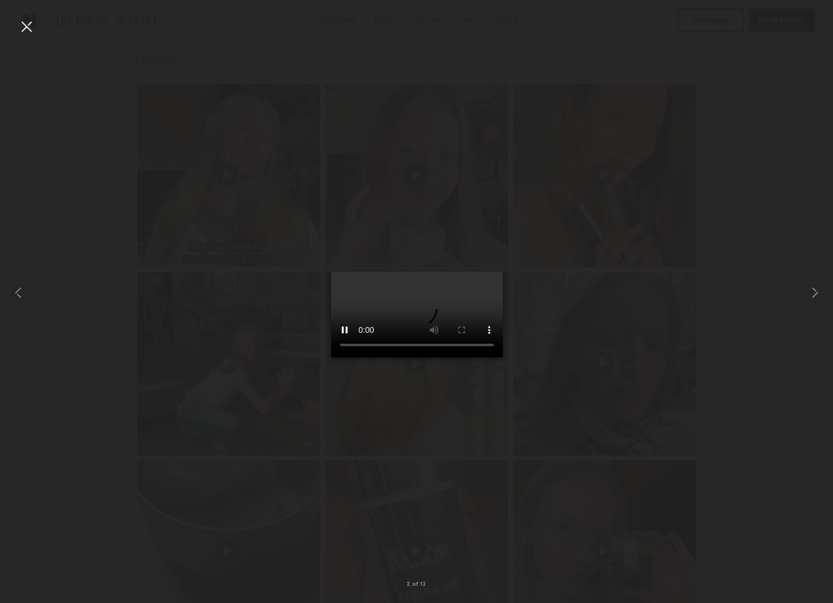
scroll to position [1167, 0]
click at [31, 24] on div at bounding box center [26, 26] width 18 height 18
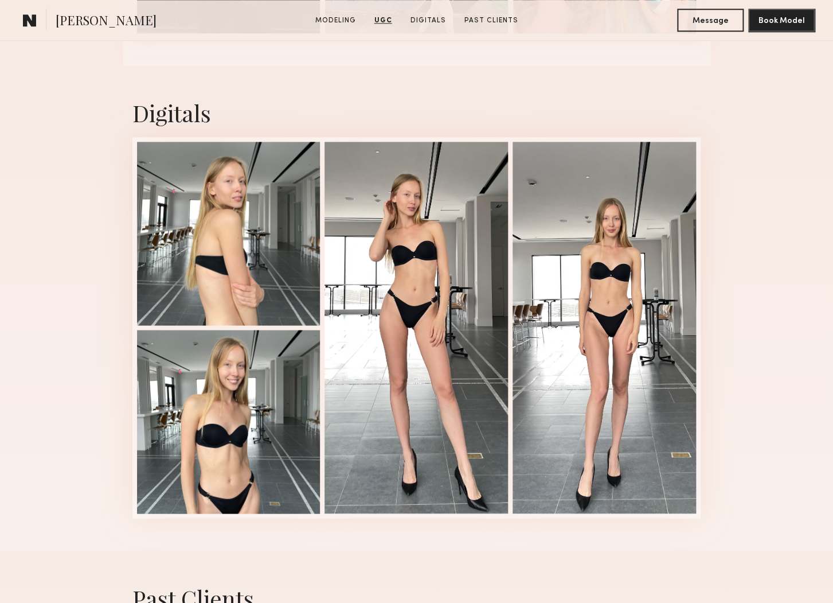
scroll to position [2370, 0]
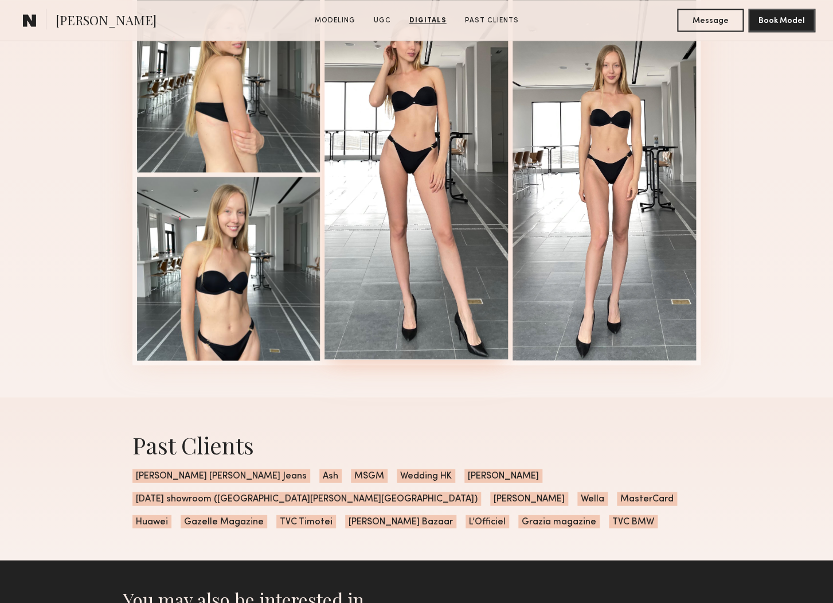
click at [439, 229] on div at bounding box center [416, 173] width 183 height 372
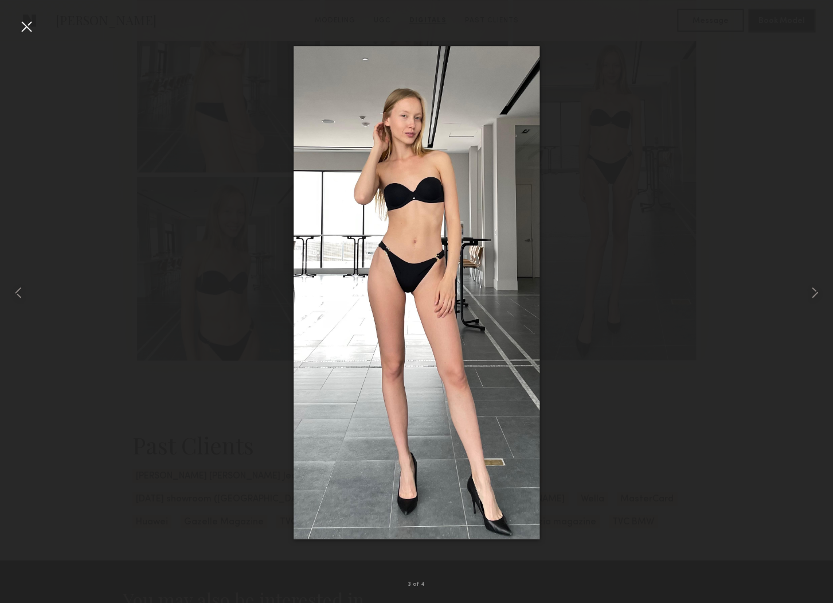
click at [25, 28] on div at bounding box center [26, 26] width 18 height 18
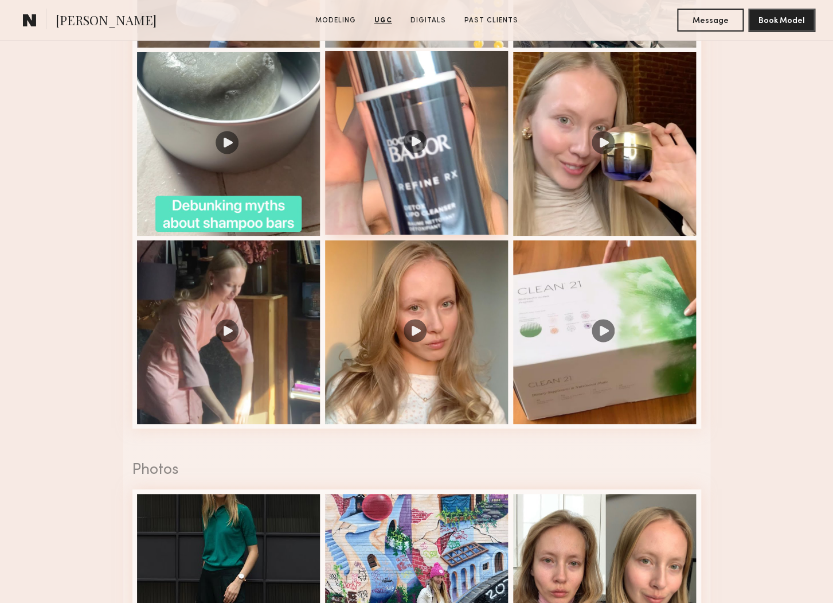
scroll to position [1567, 0]
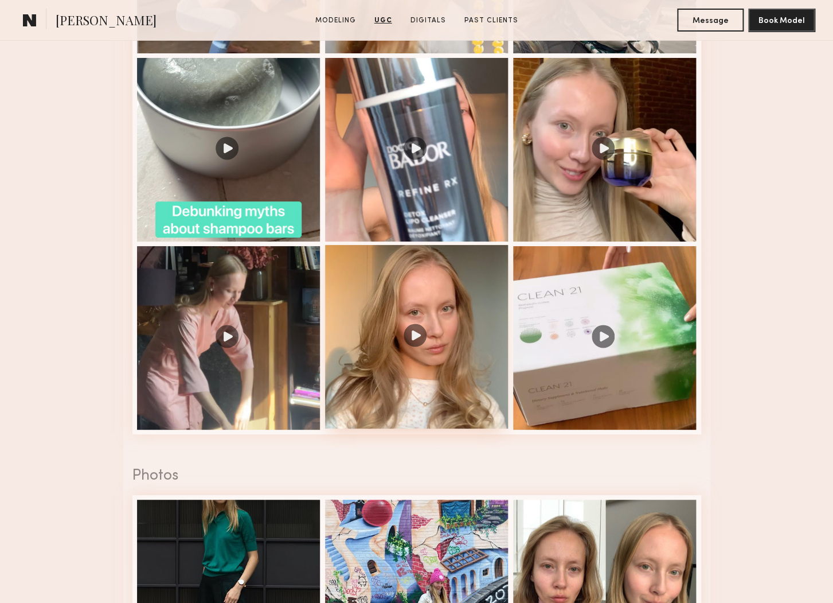
click at [426, 308] on div at bounding box center [416, 336] width 183 height 183
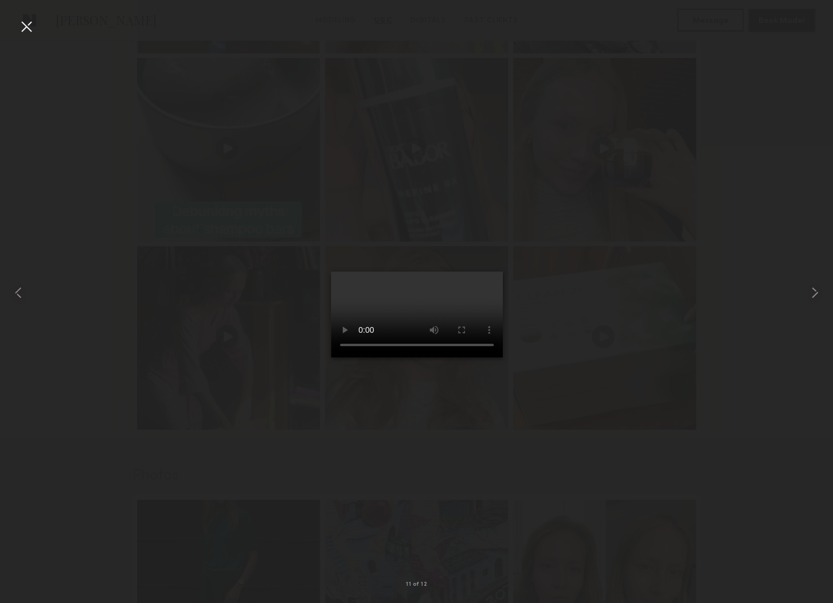
click at [22, 29] on div at bounding box center [26, 26] width 18 height 18
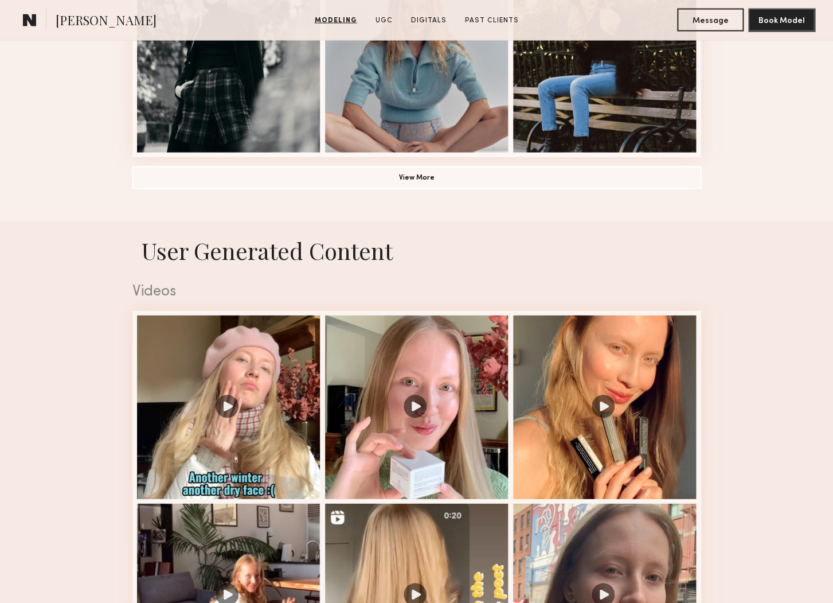
scroll to position [1237, 0]
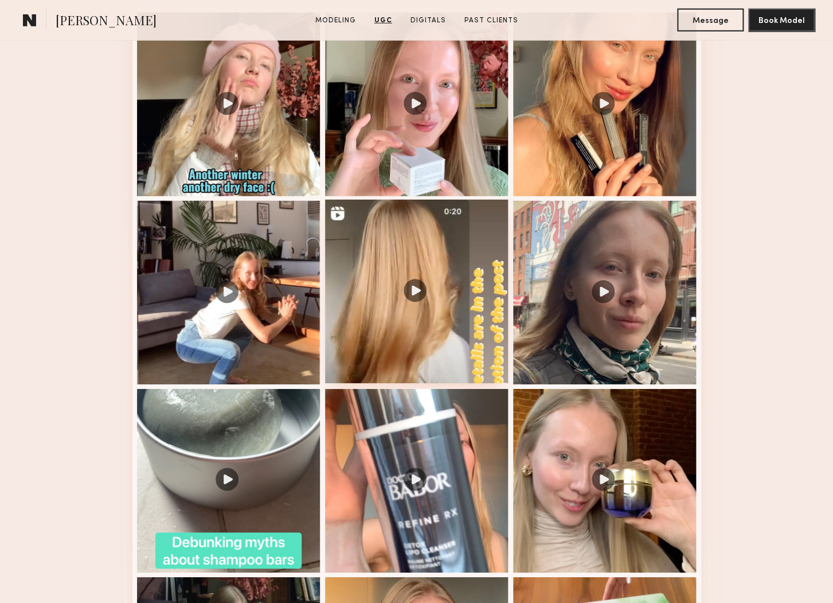
click at [445, 277] on div at bounding box center [416, 291] width 183 height 183
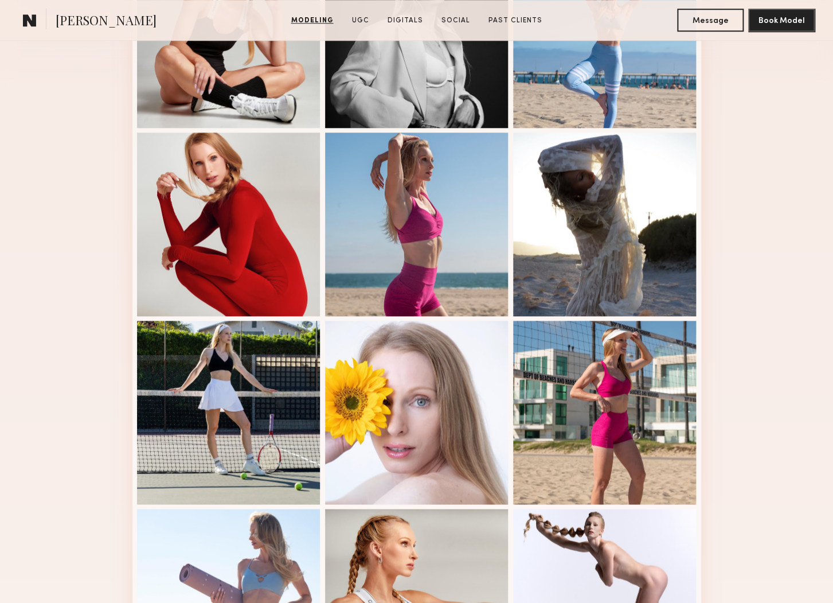
scroll to position [824, 0]
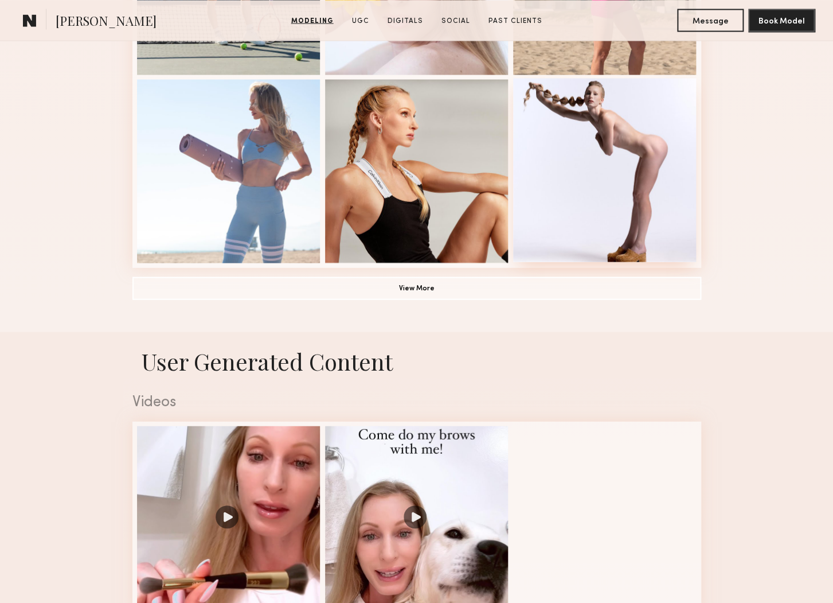
click at [591, 181] on div at bounding box center [604, 169] width 183 height 183
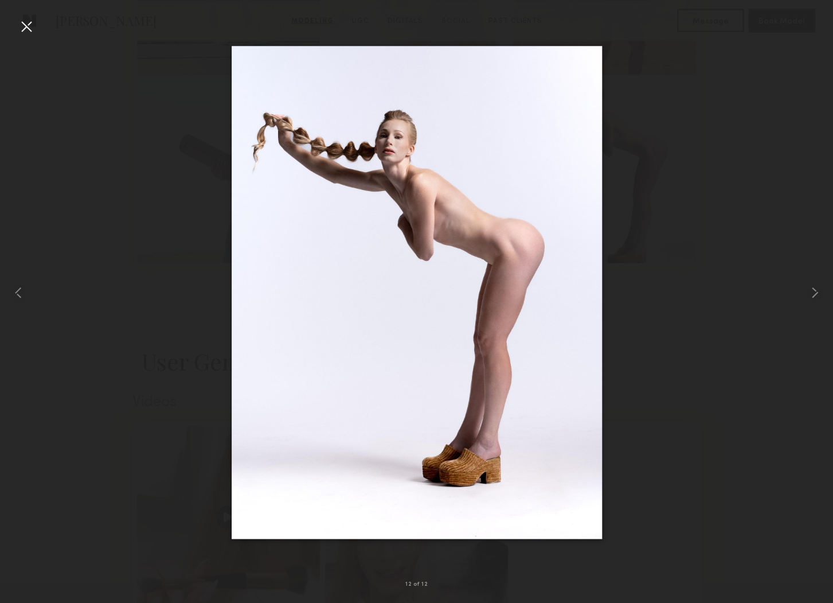
click at [28, 24] on div at bounding box center [26, 26] width 18 height 18
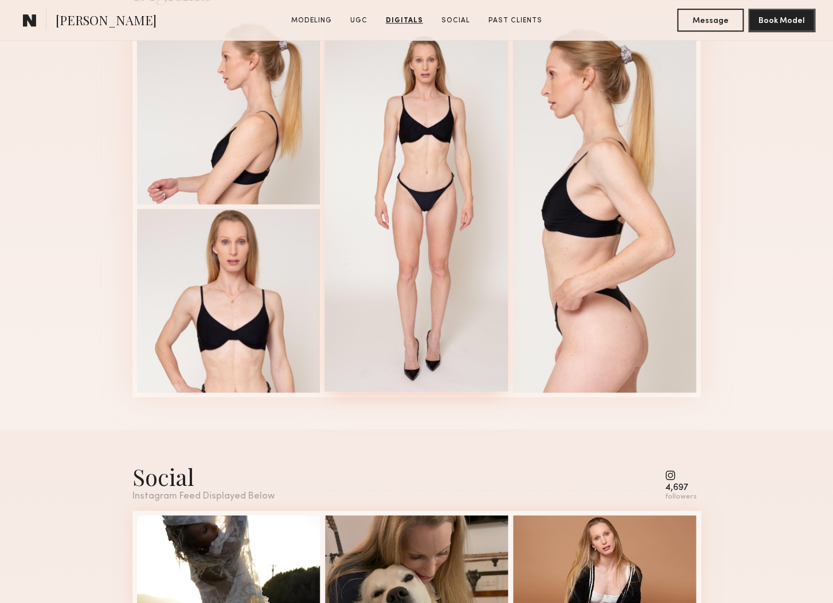
scroll to position [1962, 0]
click at [412, 171] on div at bounding box center [416, 205] width 183 height 372
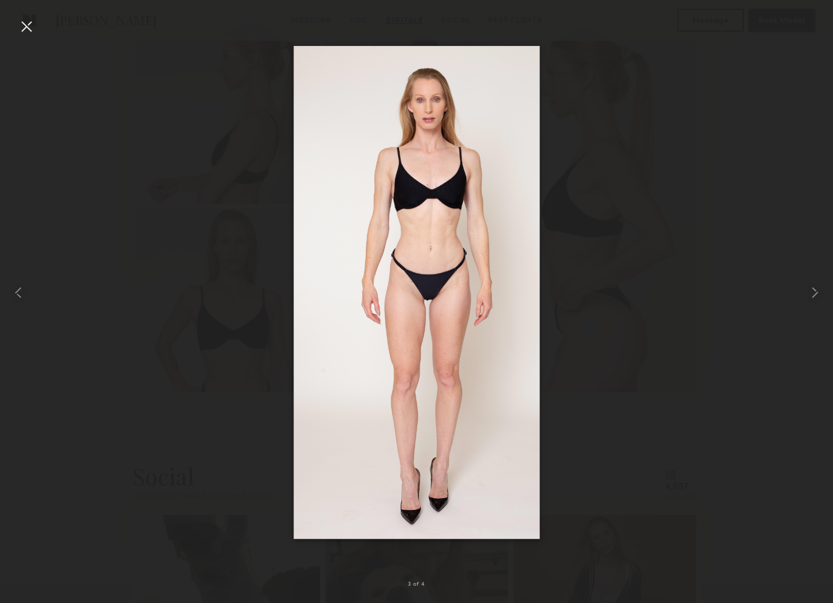
click at [19, 23] on div at bounding box center [26, 26] width 18 height 18
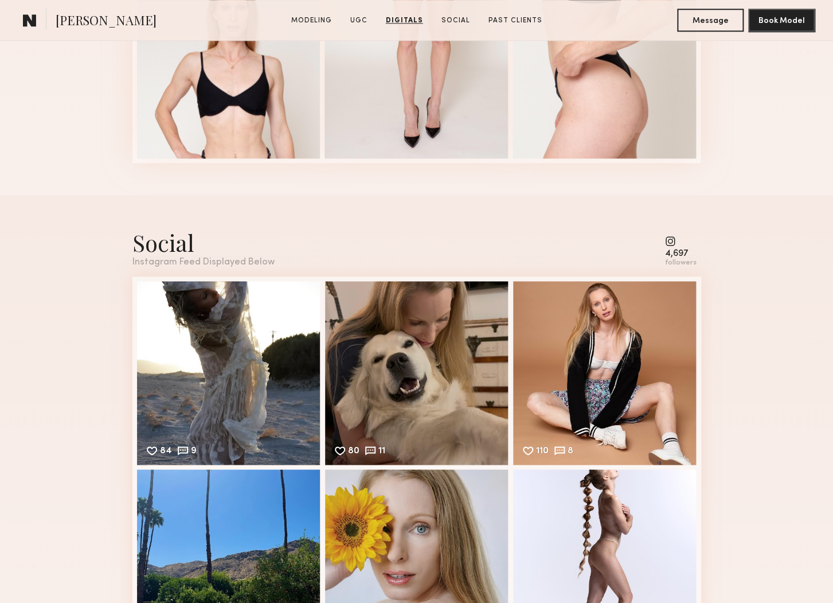
scroll to position [2512, 0]
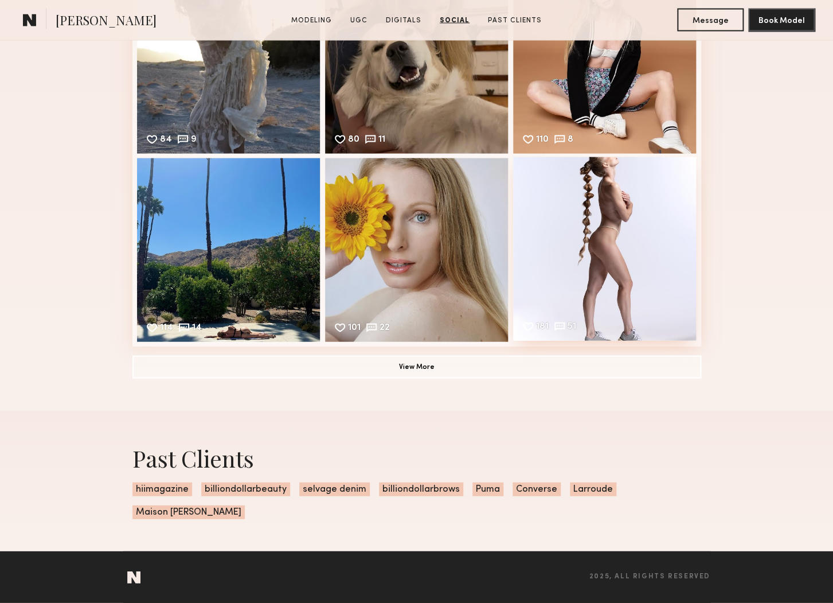
click at [581, 244] on div "181 51 Likes & comments displayed to show model’s engagement" at bounding box center [604, 248] width 183 height 183
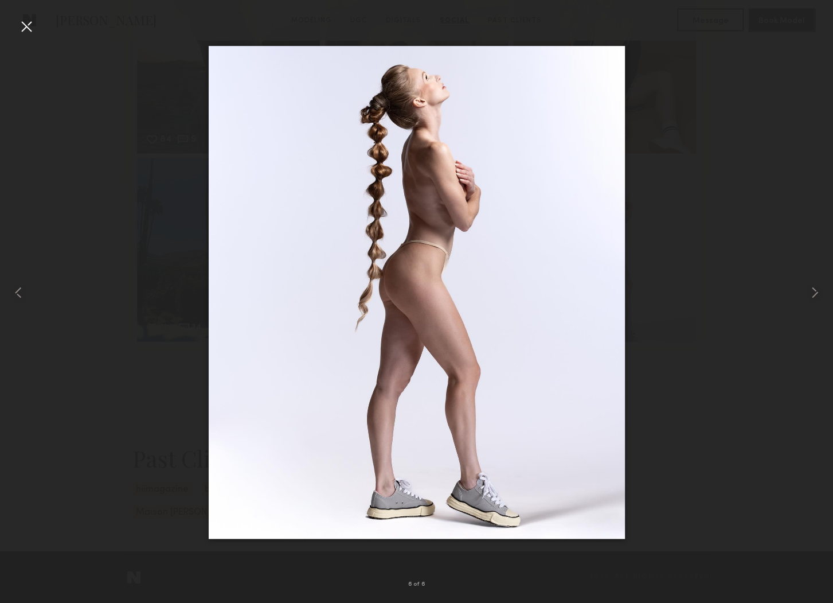
click at [24, 22] on div at bounding box center [26, 26] width 18 height 18
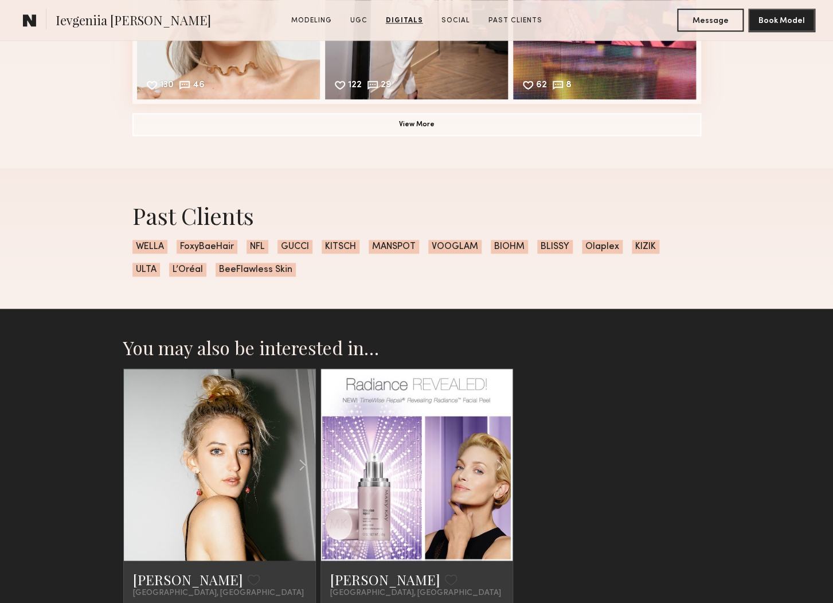
scroll to position [3864, 0]
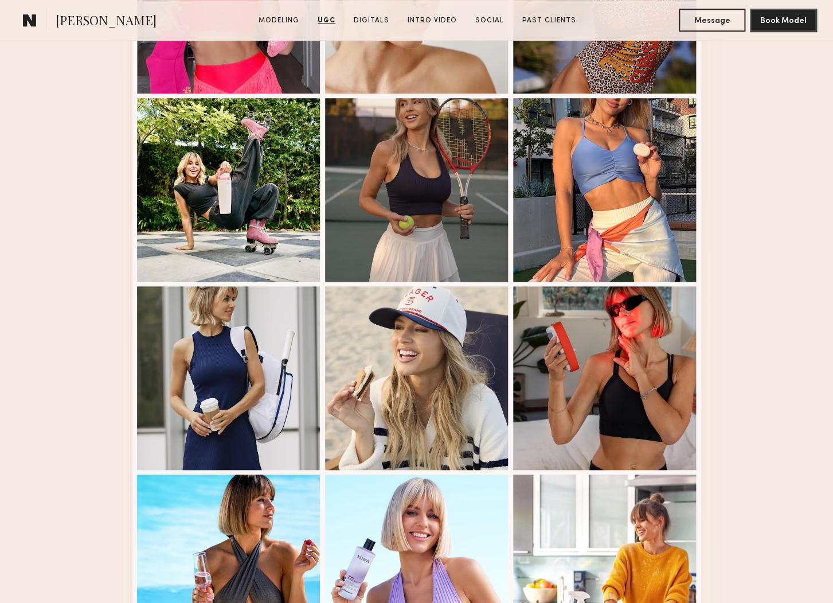
scroll to position [2005, 0]
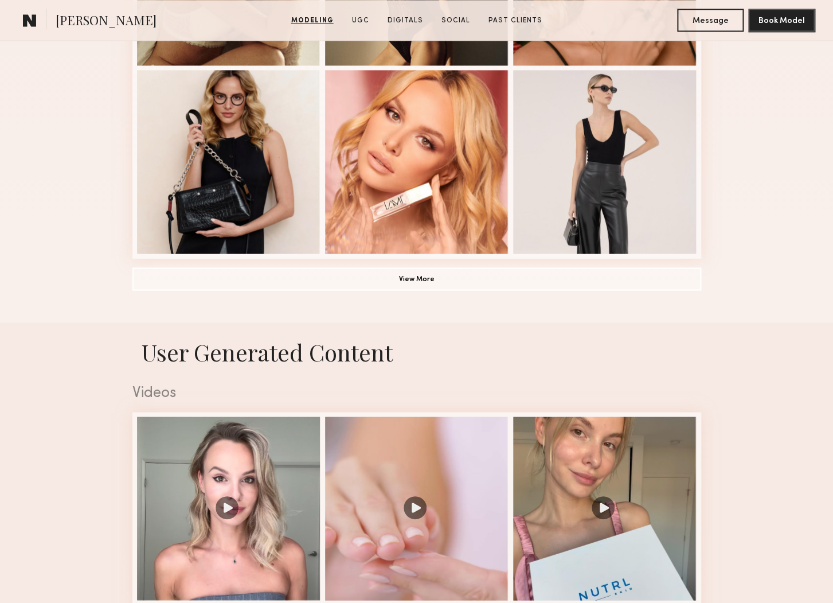
scroll to position [850, 0]
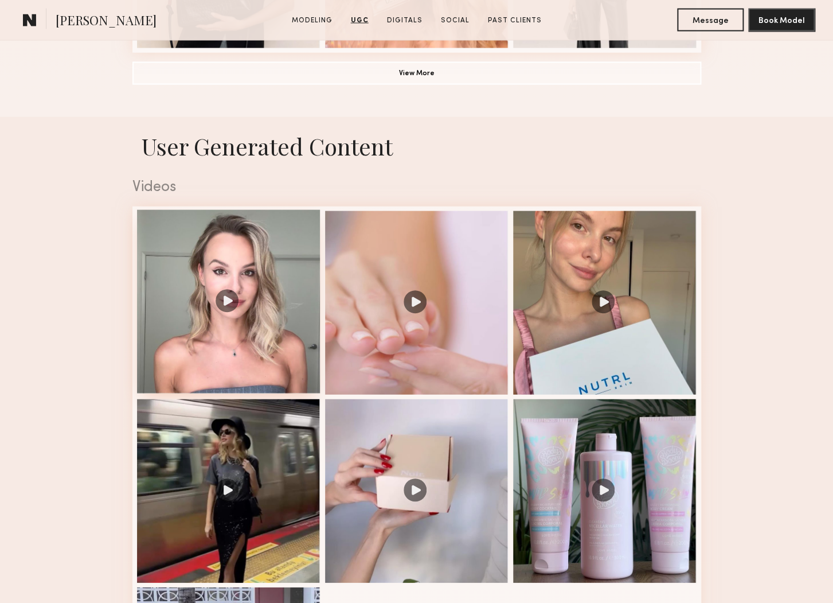
click at [268, 277] on div at bounding box center [228, 301] width 183 height 183
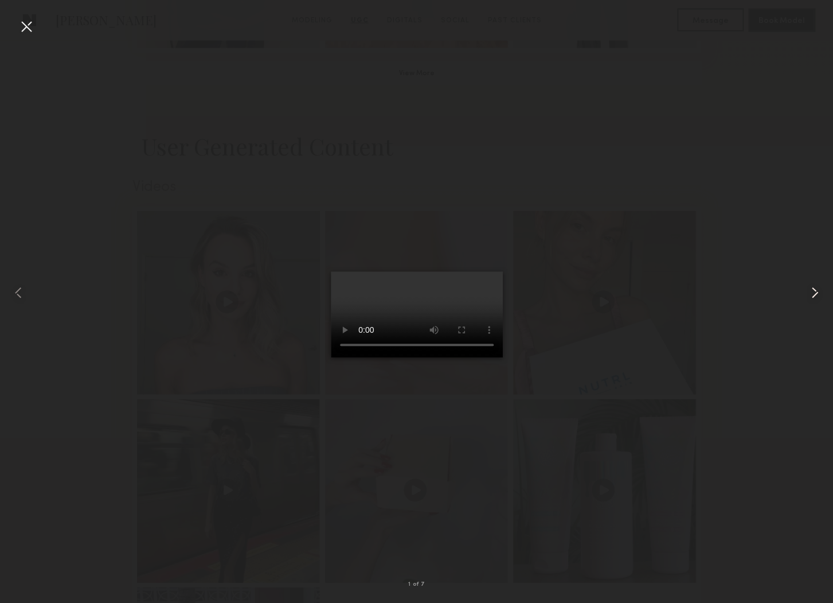
click at [815, 282] on div at bounding box center [816, 292] width 33 height 548
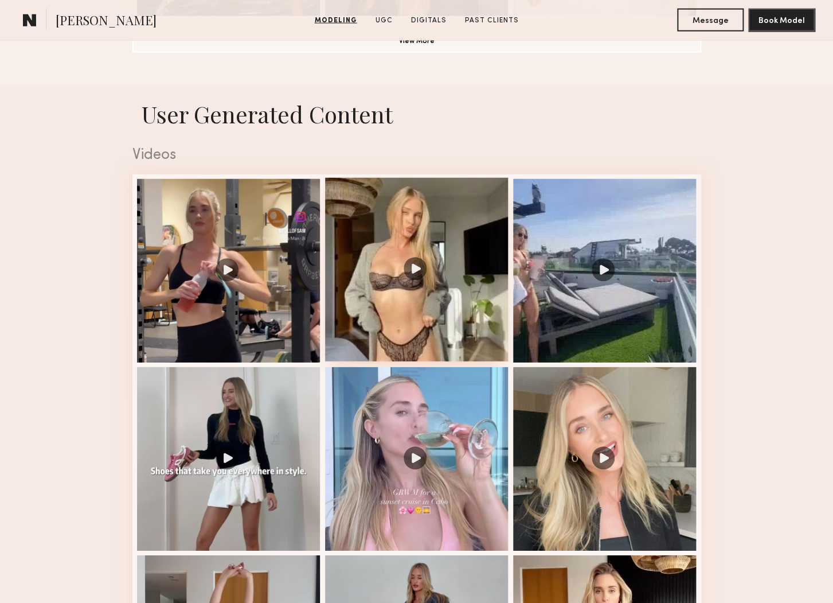
scroll to position [1071, 0]
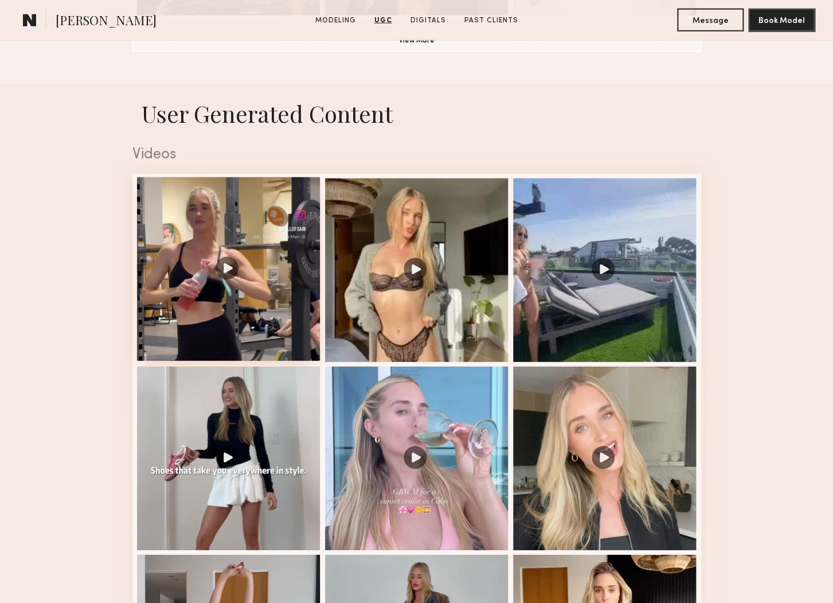
click at [241, 240] on div at bounding box center [228, 268] width 183 height 183
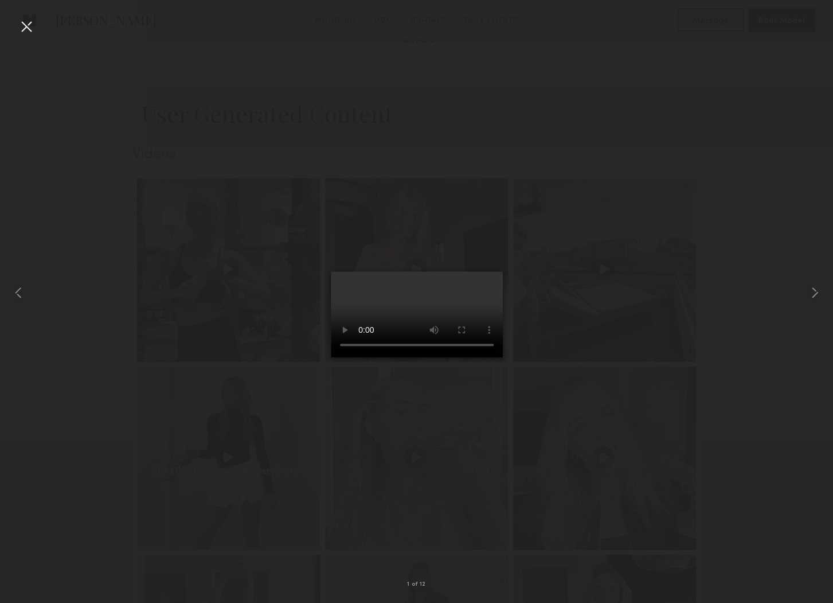
click at [26, 26] on div at bounding box center [26, 26] width 18 height 18
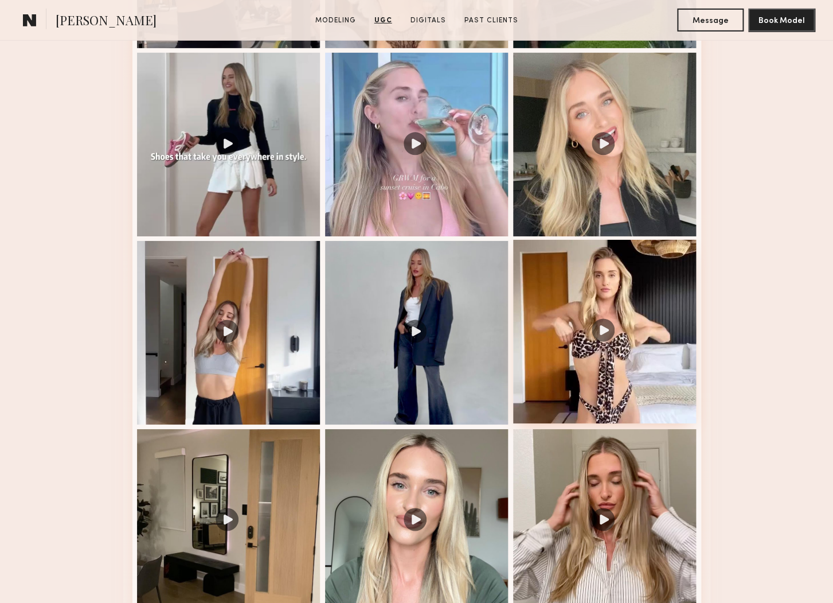
scroll to position [1383, 0]
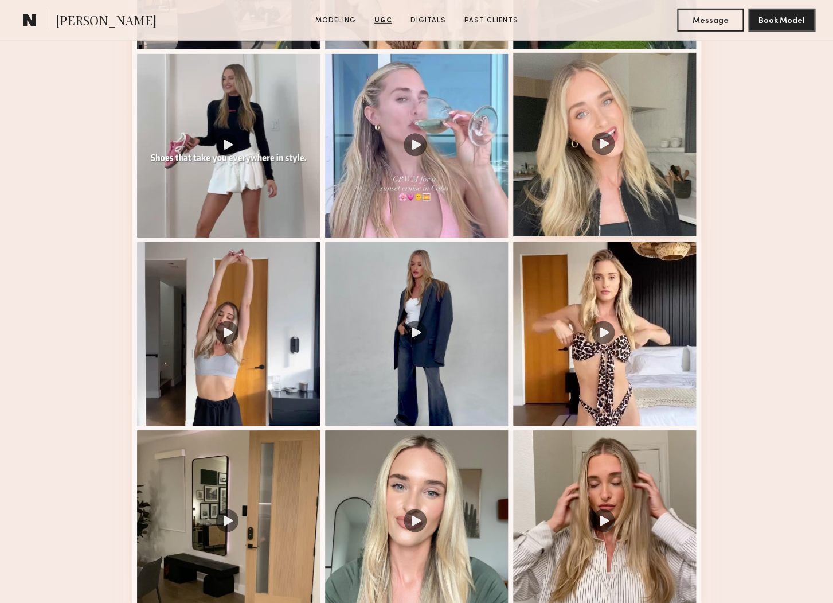
click at [570, 151] on div at bounding box center [604, 144] width 183 height 183
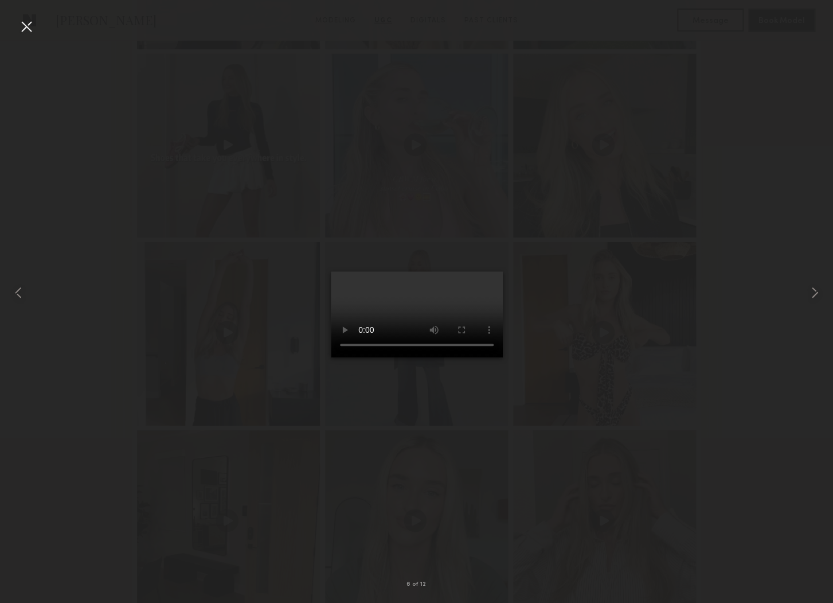
scroll to position [1386, 0]
click at [28, 24] on div at bounding box center [26, 26] width 18 height 18
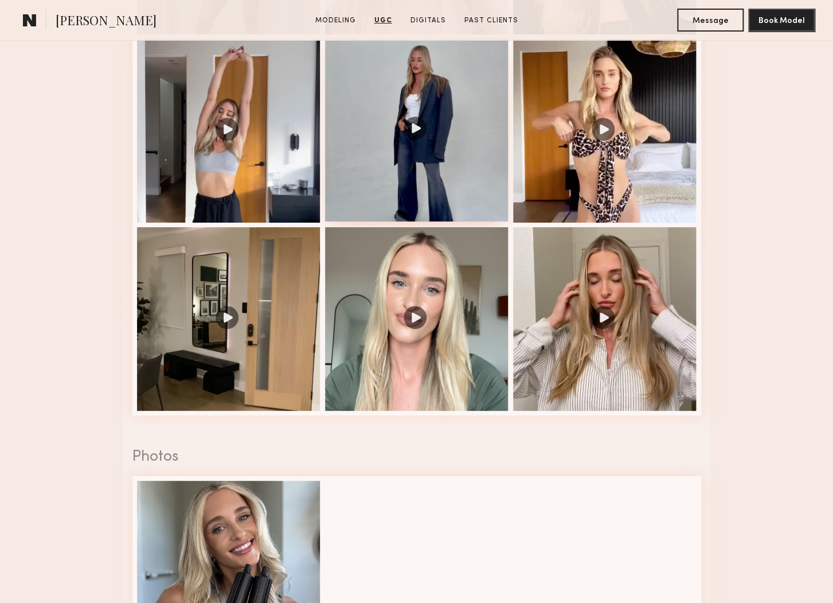
scroll to position [1589, 0]
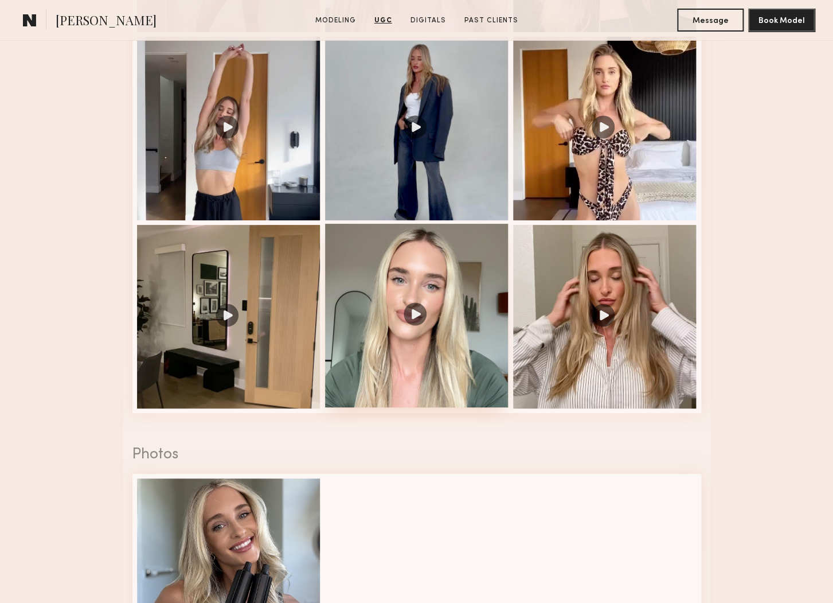
click at [416, 304] on div at bounding box center [416, 315] width 183 height 183
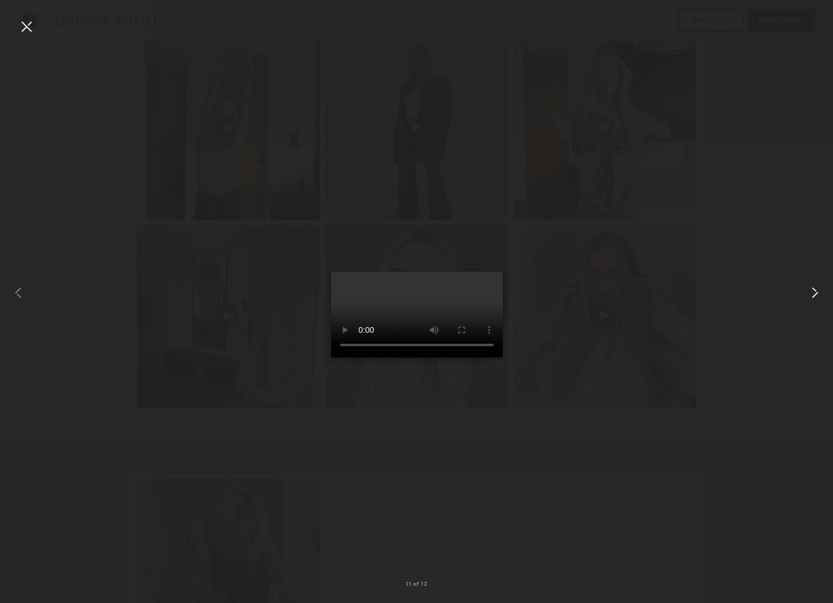
click at [815, 291] on common-icon at bounding box center [815, 292] width 18 height 18
click at [22, 26] on div at bounding box center [26, 26] width 18 height 18
